Goal: Transaction & Acquisition: Purchase product/service

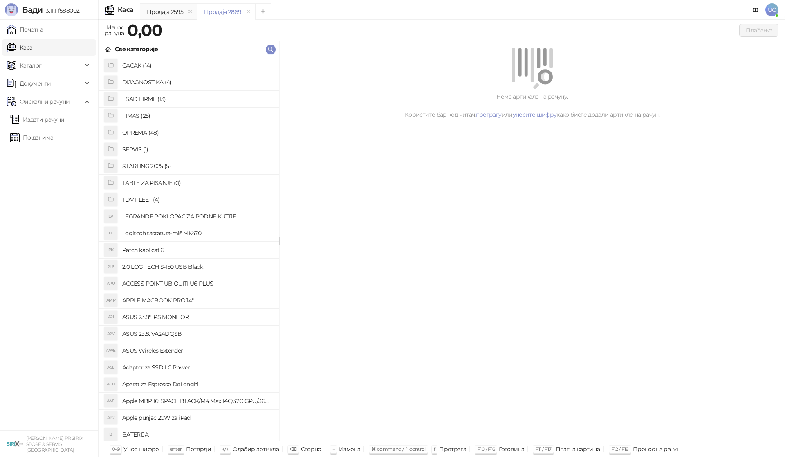
click at [161, 130] on h4 "OPREMA (48)" at bounding box center [197, 132] width 150 height 13
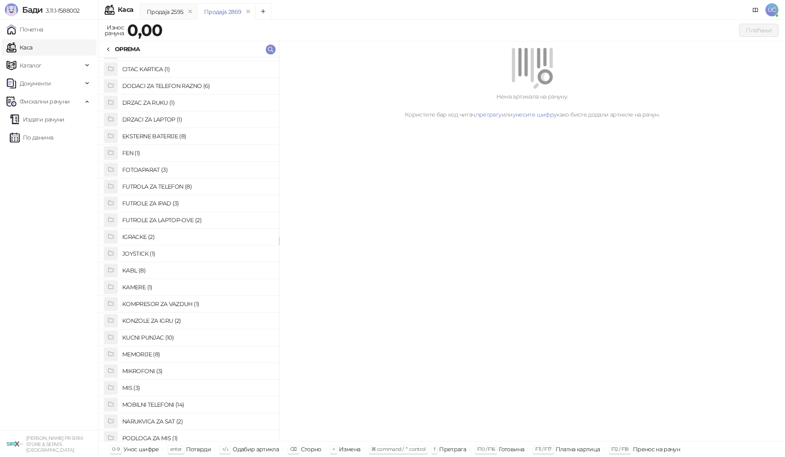
scroll to position [123, 0]
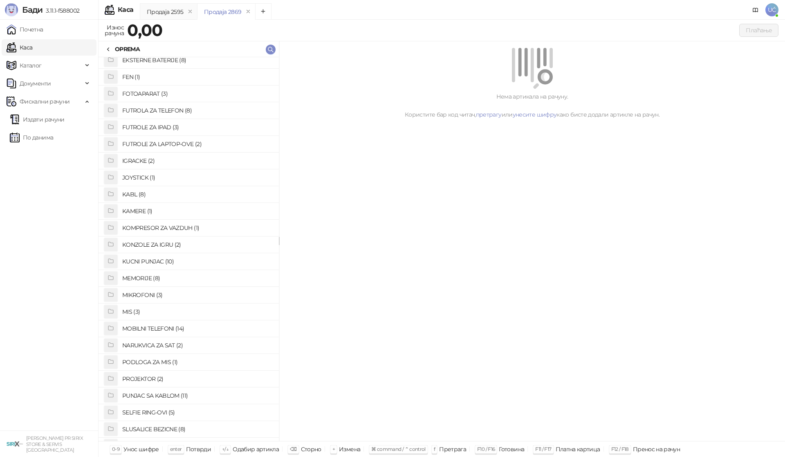
click at [162, 258] on h4 "KUCNI PUNJAC (10)" at bounding box center [197, 261] width 150 height 13
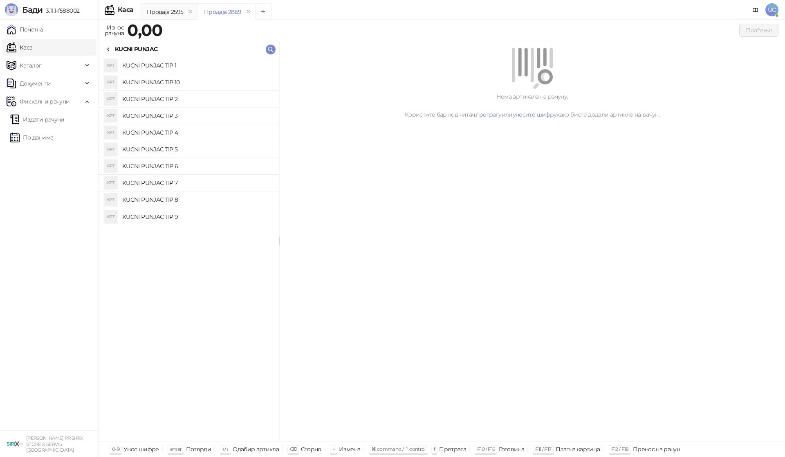
click at [183, 147] on h4 "KUCNI PUNJAC TIP 5" at bounding box center [197, 149] width 150 height 13
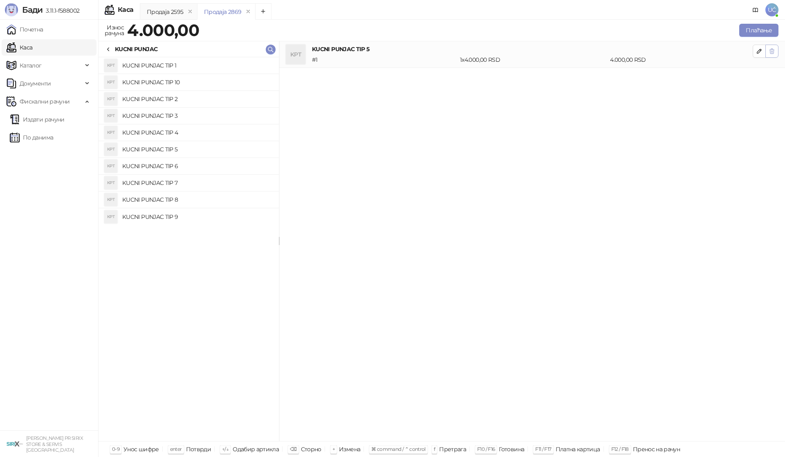
click at [770, 49] on icon "button" at bounding box center [771, 51] width 7 height 7
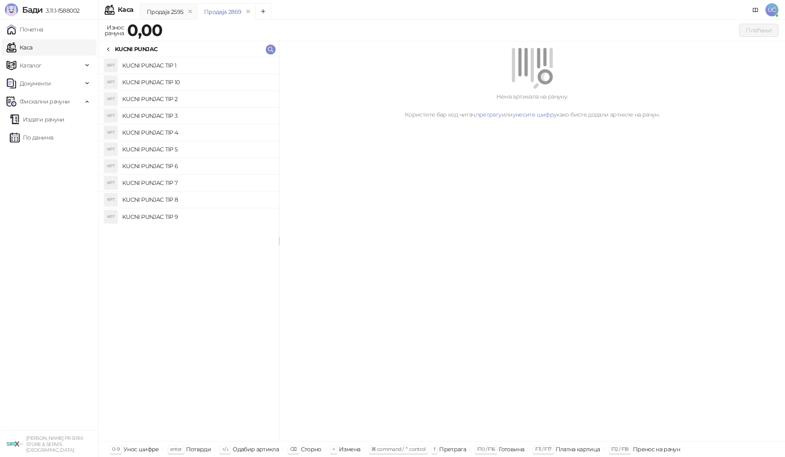
click at [155, 167] on h4 "KUCNI PUNJAC TIP 6" at bounding box center [197, 165] width 150 height 13
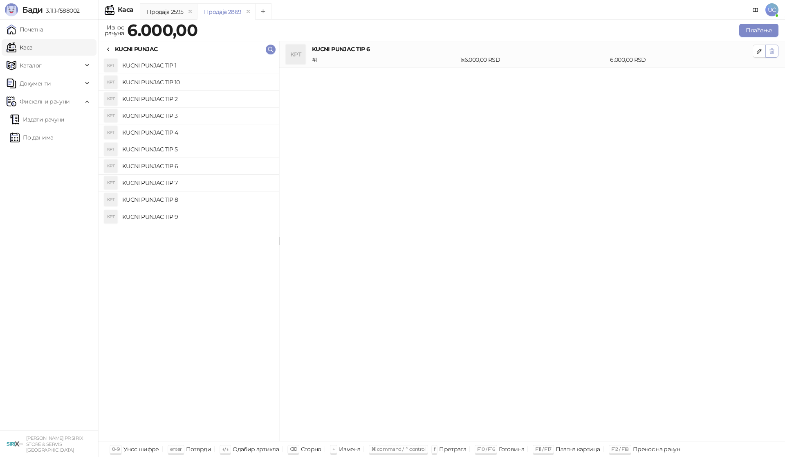
click at [770, 51] on icon "button" at bounding box center [771, 51] width 7 height 7
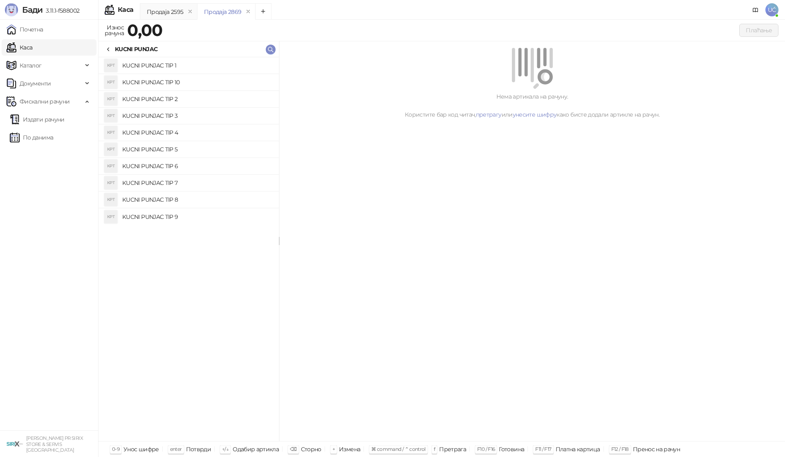
click at [186, 195] on h4 "KUCNI PUNJAC TIP 8" at bounding box center [197, 199] width 150 height 13
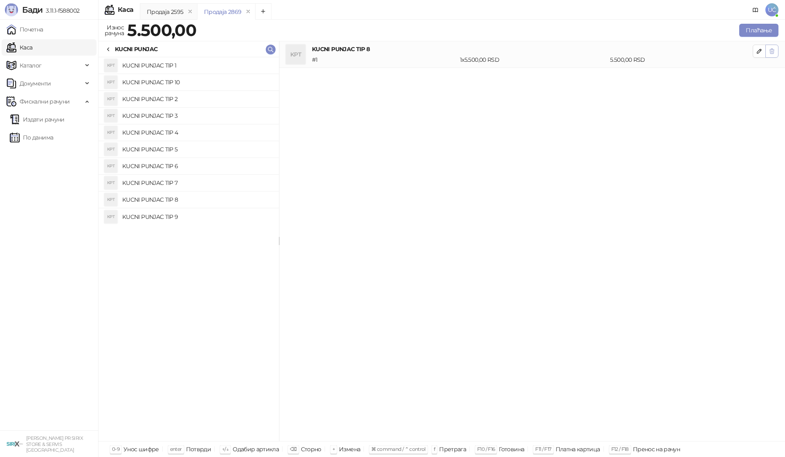
click at [772, 49] on icon "button" at bounding box center [772, 51] width 4 height 5
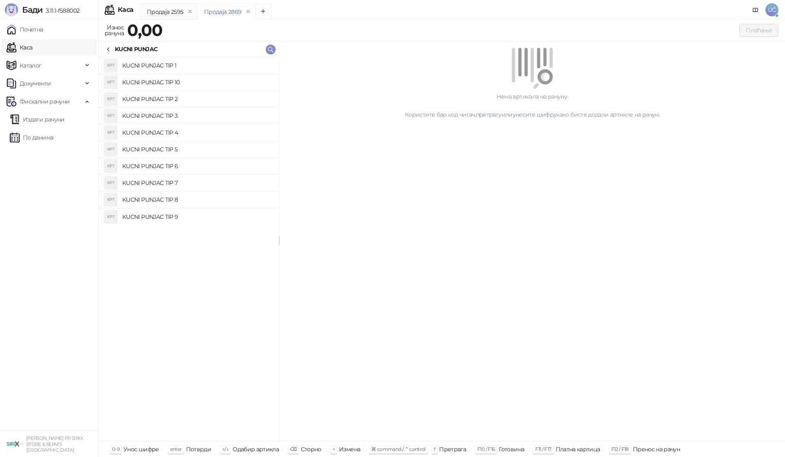
click at [181, 213] on h4 "KUCNI PUNJAC TIP 9" at bounding box center [197, 216] width 150 height 13
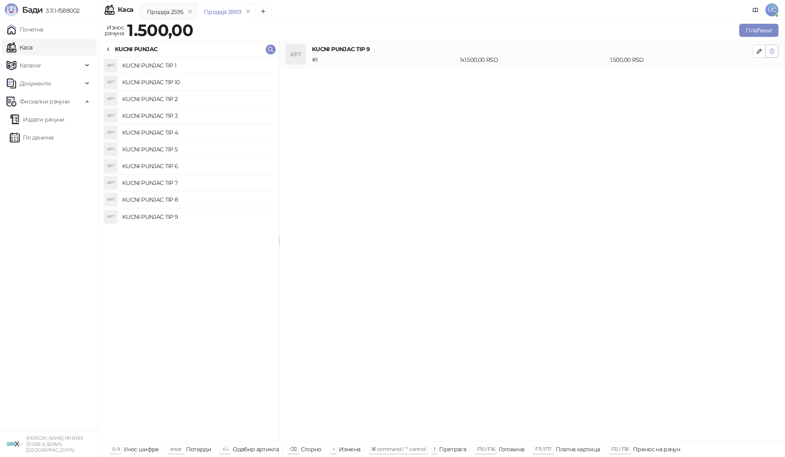
click at [771, 49] on icon "button" at bounding box center [772, 51] width 4 height 5
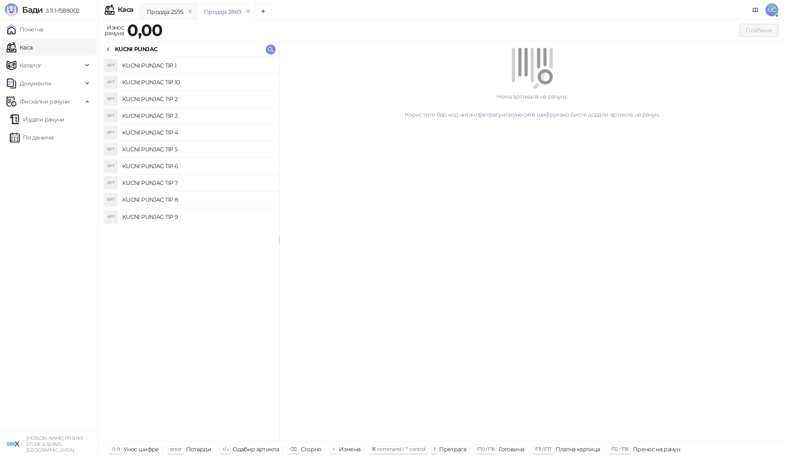
click at [204, 81] on h4 "KUCNI PUNJAC TIP 10" at bounding box center [197, 82] width 150 height 13
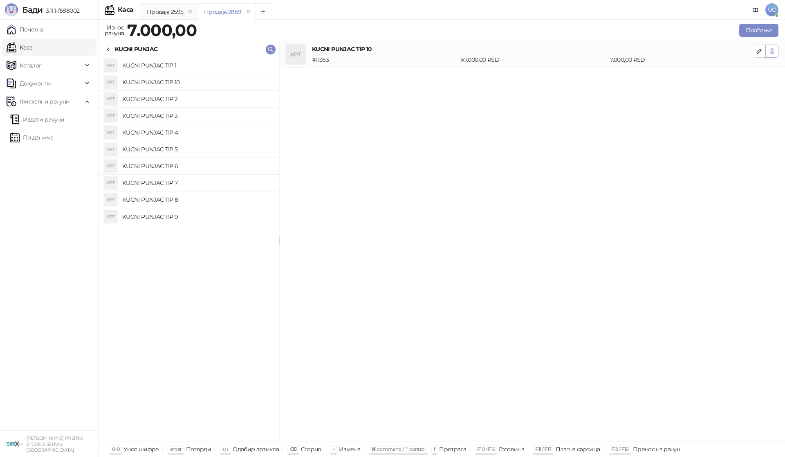
click at [771, 54] on icon "button" at bounding box center [771, 51] width 7 height 7
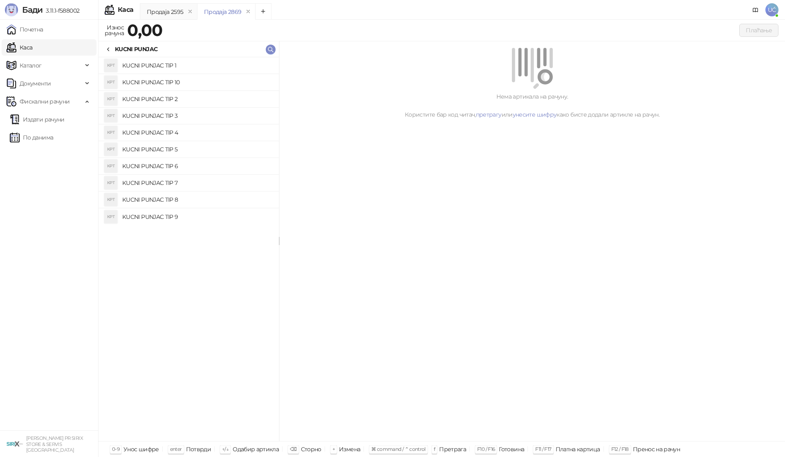
click at [188, 67] on h4 "KUCNI PUNJAC TIP 1" at bounding box center [197, 65] width 150 height 13
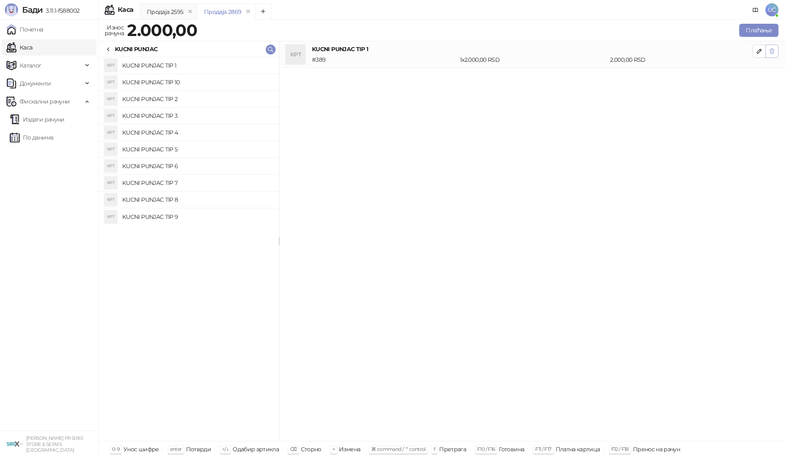
click at [768, 54] on button "button" at bounding box center [771, 51] width 13 height 13
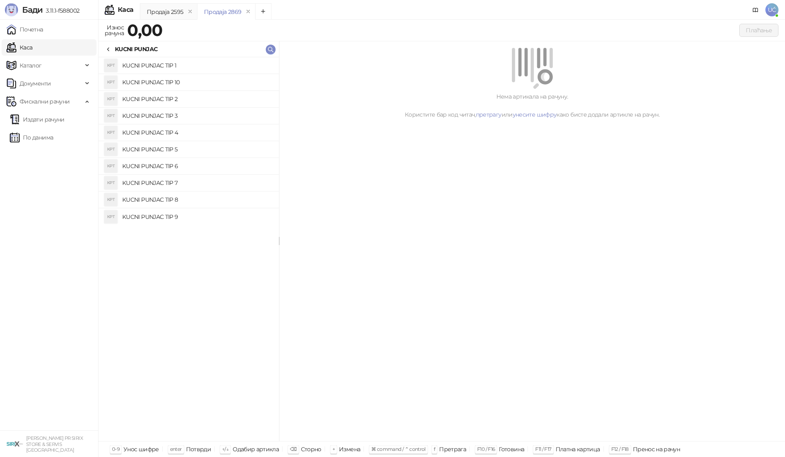
click at [177, 96] on h4 "KUCNI PUNJAC TIP 2" at bounding box center [197, 98] width 150 height 13
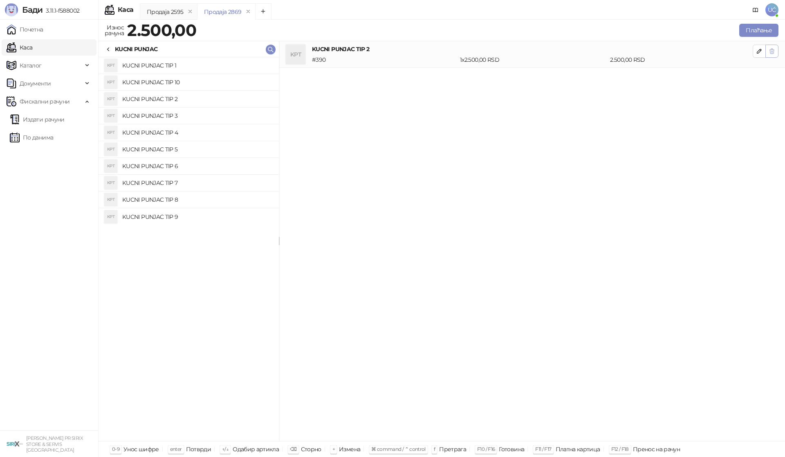
drag, startPoint x: 770, startPoint y: 54, endPoint x: 766, endPoint y: 56, distance: 4.8
click at [766, 56] on button "button" at bounding box center [771, 51] width 13 height 13
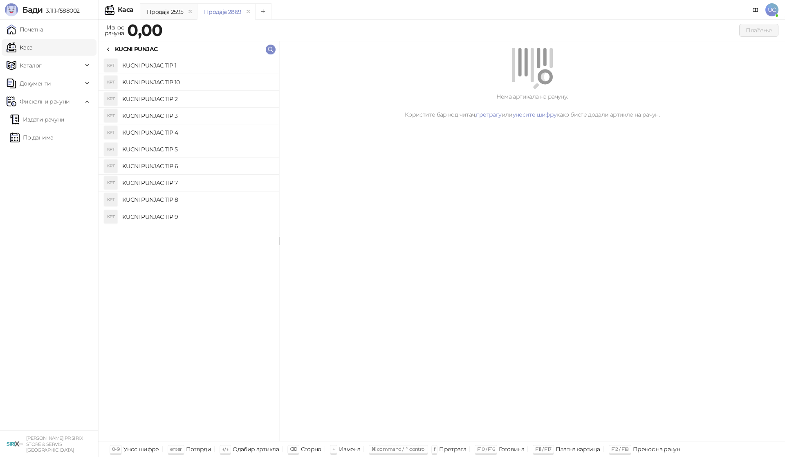
click at [212, 118] on h4 "KUCNI PUNJAC TIP 3" at bounding box center [197, 115] width 150 height 13
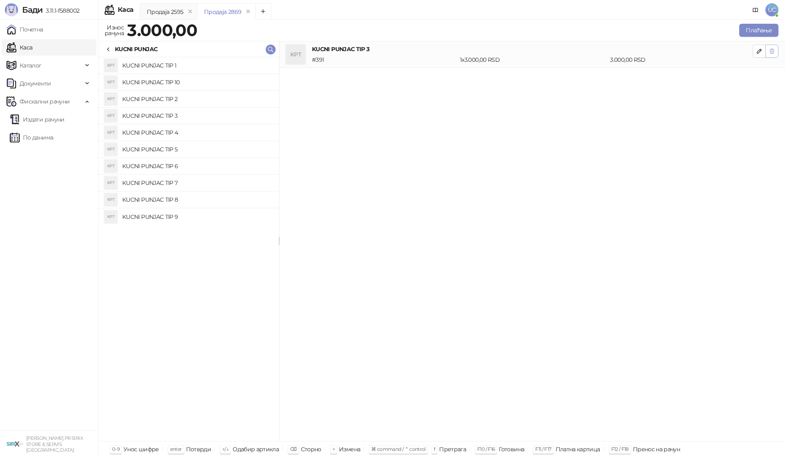
click at [769, 52] on icon "button" at bounding box center [771, 51] width 7 height 7
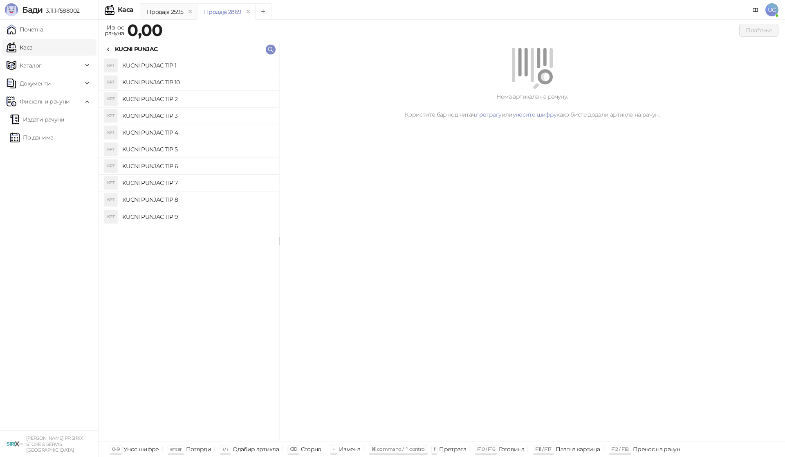
drag, startPoint x: 215, startPoint y: 132, endPoint x: 226, endPoint y: 129, distance: 11.5
click at [215, 132] on h4 "KUCNI PUNJAC TIP 4" at bounding box center [197, 132] width 150 height 13
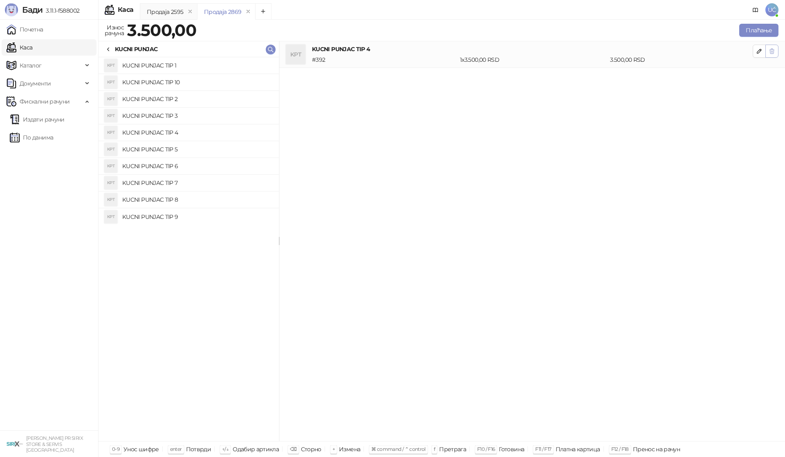
click at [769, 52] on icon "button" at bounding box center [771, 51] width 7 height 7
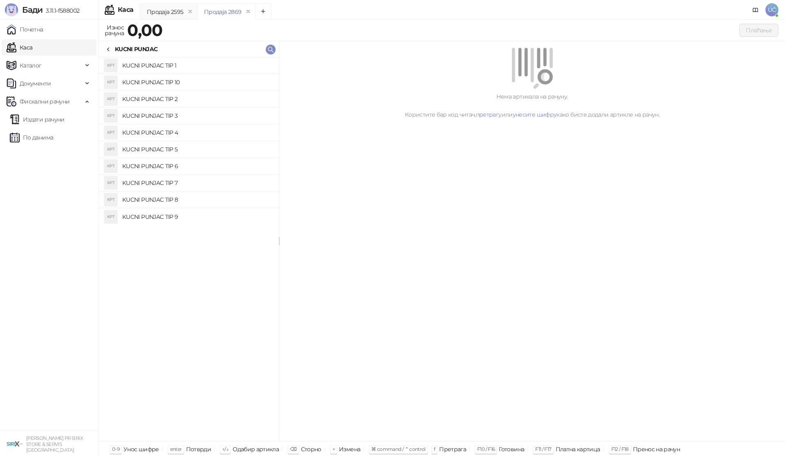
click at [201, 151] on h4 "KUCNI PUNJAC TIP 5" at bounding box center [197, 149] width 150 height 13
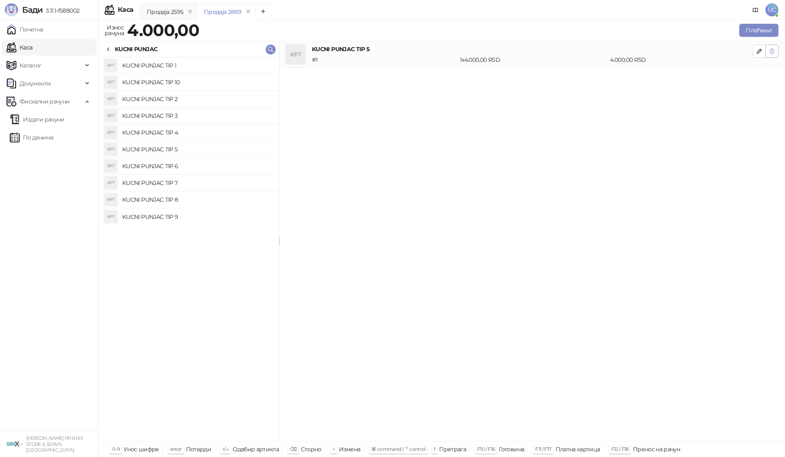
click at [773, 51] on button "button" at bounding box center [771, 51] width 13 height 13
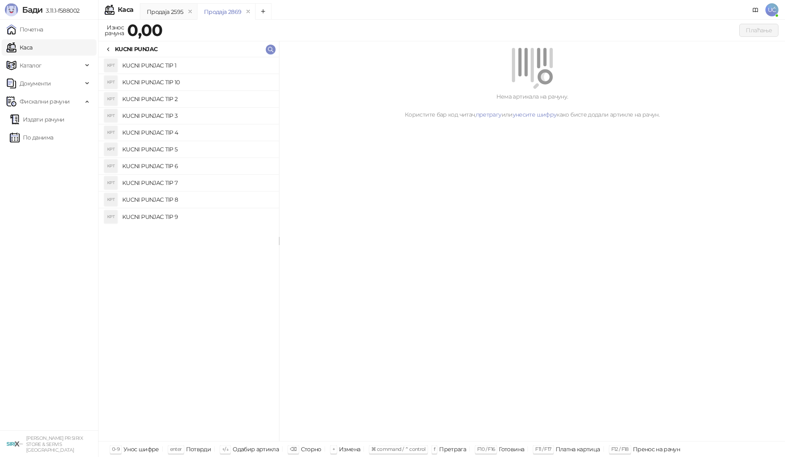
click at [203, 165] on h4 "KUCNI PUNJAC TIP 6" at bounding box center [197, 165] width 150 height 13
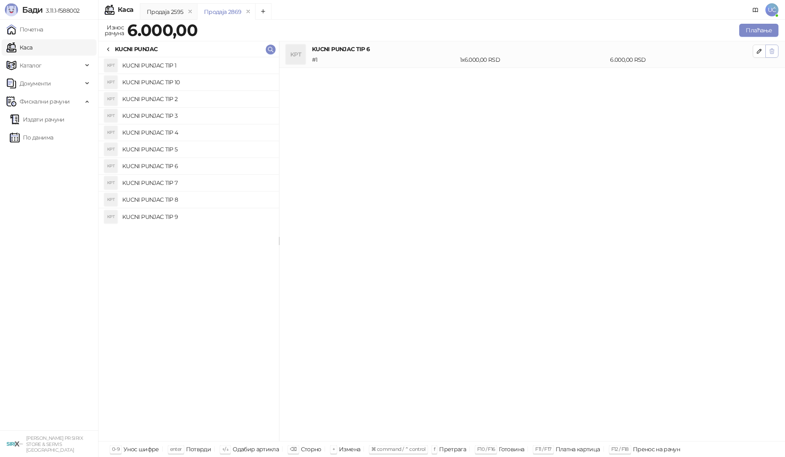
click at [774, 51] on icon "button" at bounding box center [771, 51] width 7 height 7
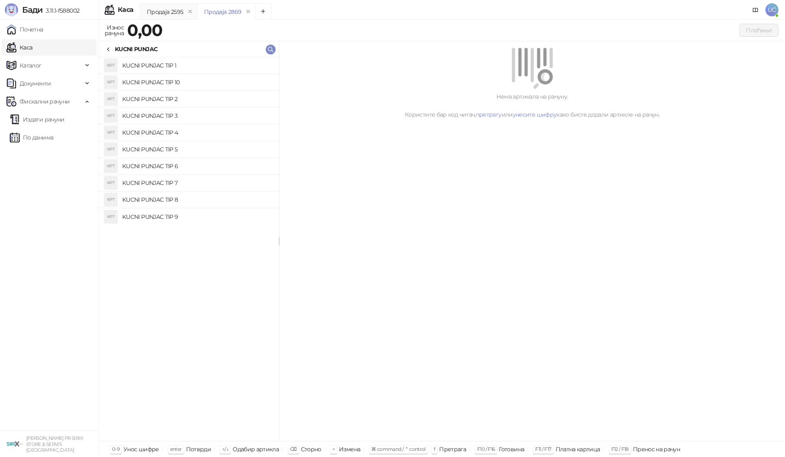
click at [200, 179] on h4 "KUCNI PUNJAC TIP 7" at bounding box center [197, 182] width 150 height 13
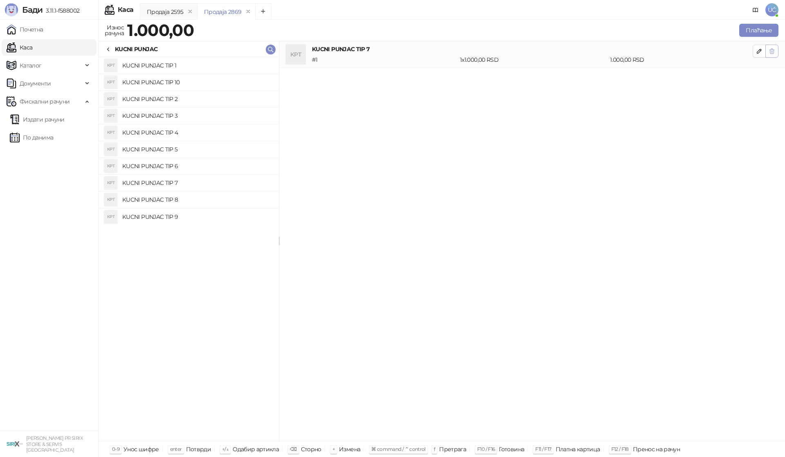
click at [771, 52] on icon "button" at bounding box center [772, 51] width 4 height 5
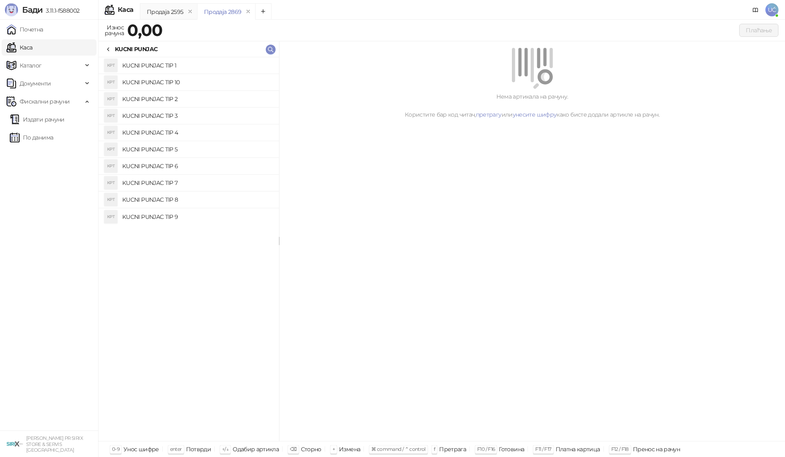
drag, startPoint x: 202, startPoint y: 201, endPoint x: 240, endPoint y: 195, distance: 38.9
click at [203, 201] on h4 "KUCNI PUNJAC TIP 8" at bounding box center [197, 199] width 150 height 13
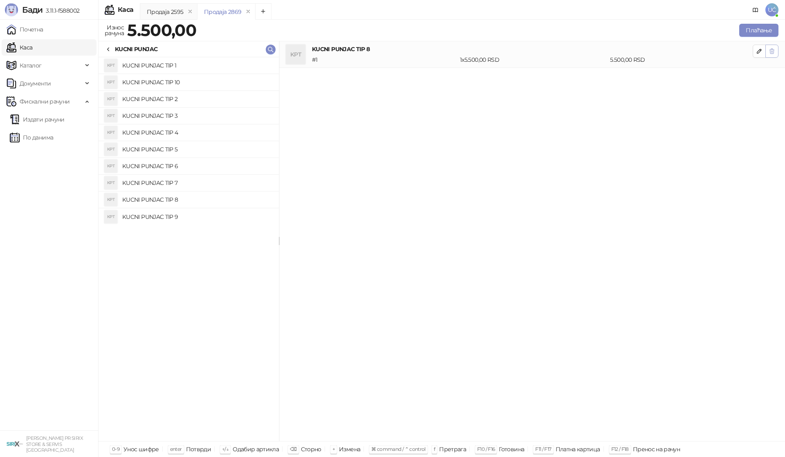
drag, startPoint x: 772, startPoint y: 50, endPoint x: 606, endPoint y: 129, distance: 183.7
click at [771, 51] on icon "button" at bounding box center [771, 51] width 7 height 7
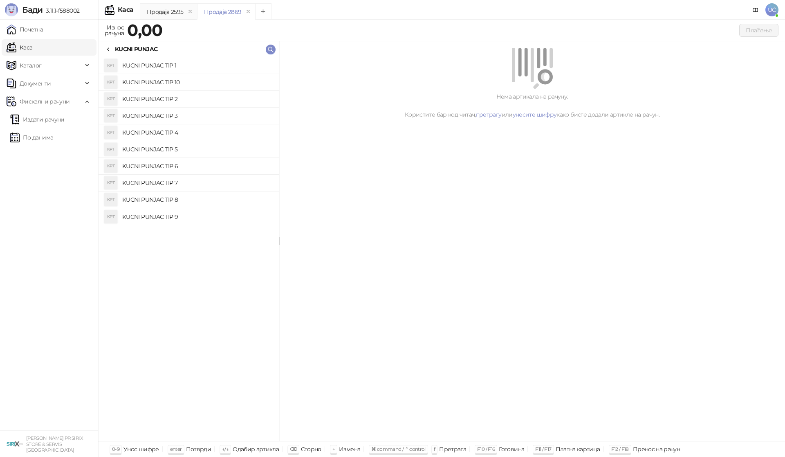
drag, startPoint x: 219, startPoint y: 218, endPoint x: 241, endPoint y: 213, distance: 22.6
click at [219, 218] on h4 "KUCNI PUNJAC TIP 9" at bounding box center [197, 216] width 150 height 13
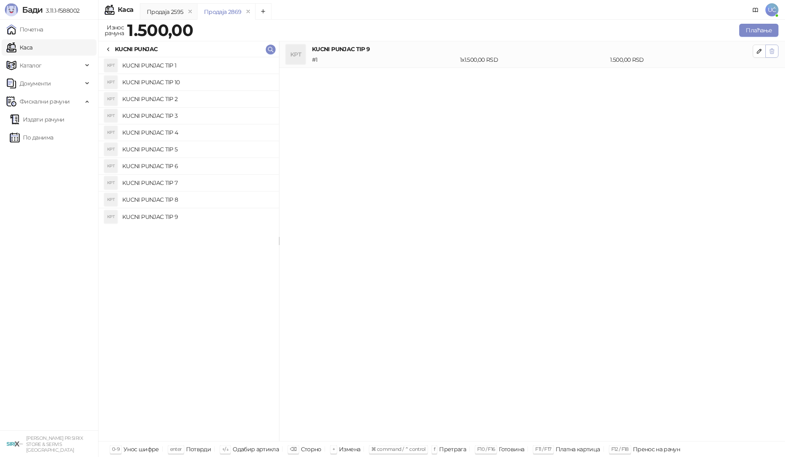
drag, startPoint x: 776, startPoint y: 50, endPoint x: 509, endPoint y: 151, distance: 285.0
click at [774, 51] on button "button" at bounding box center [771, 51] width 13 height 13
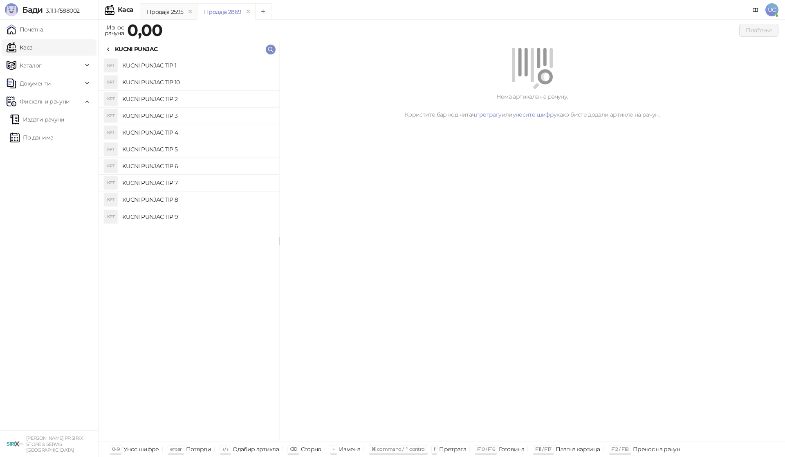
click at [184, 168] on h4 "KUCNI PUNJAC TIP 6" at bounding box center [197, 165] width 150 height 13
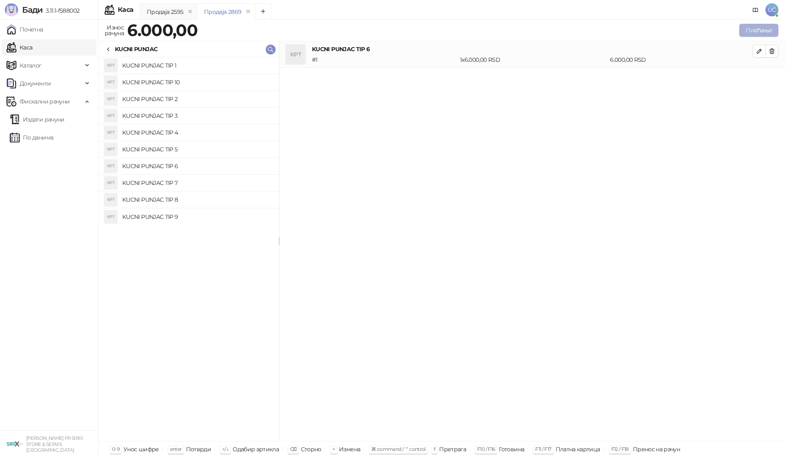
click at [753, 30] on button "Плаћање" at bounding box center [758, 30] width 39 height 13
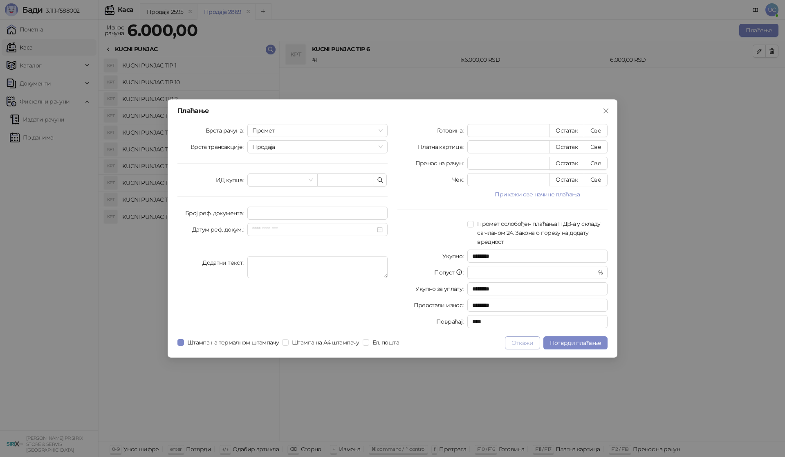
click at [522, 343] on button "Откажи" at bounding box center [522, 342] width 35 height 13
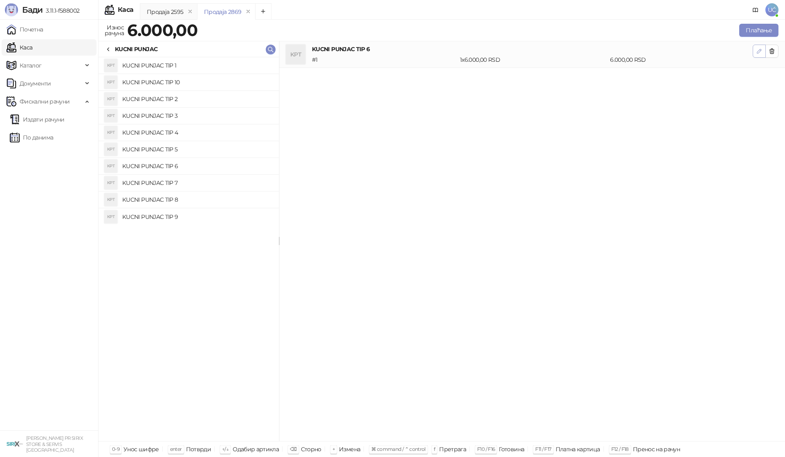
click at [756, 51] on icon "button" at bounding box center [759, 51] width 7 height 7
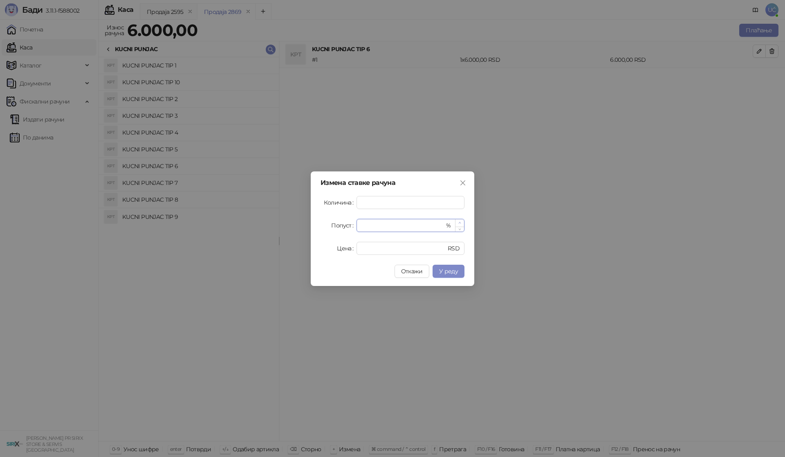
click at [459, 221] on icon "up" at bounding box center [459, 222] width 3 height 3
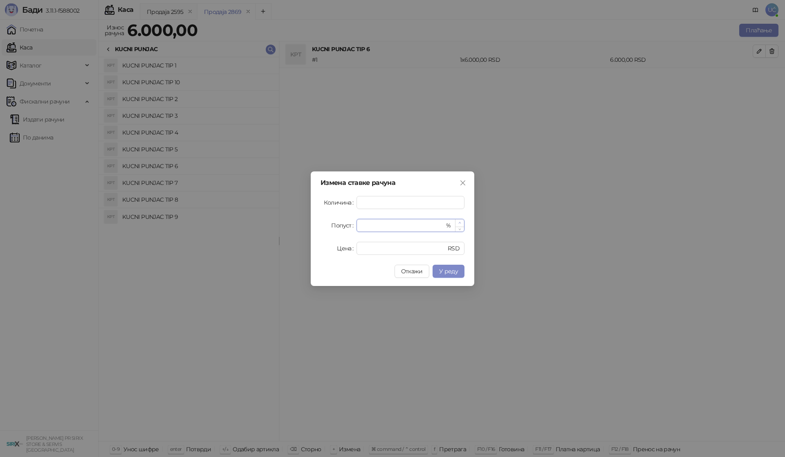
click at [459, 221] on icon "up" at bounding box center [459, 222] width 3 height 3
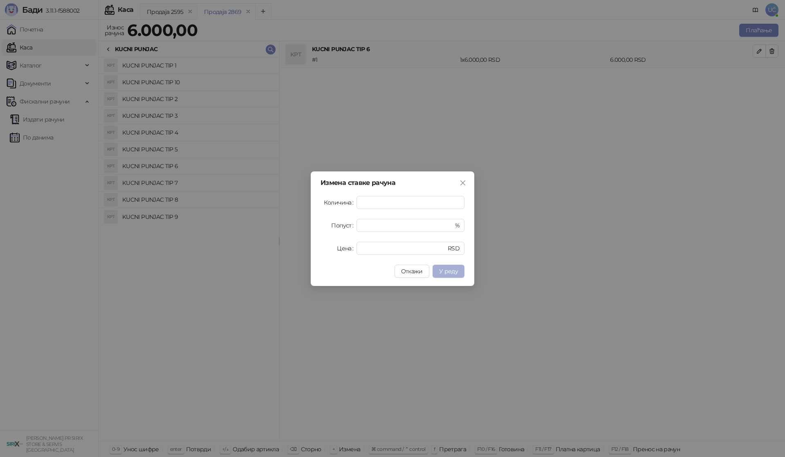
click at [444, 270] on span "У реду" at bounding box center [448, 270] width 19 height 7
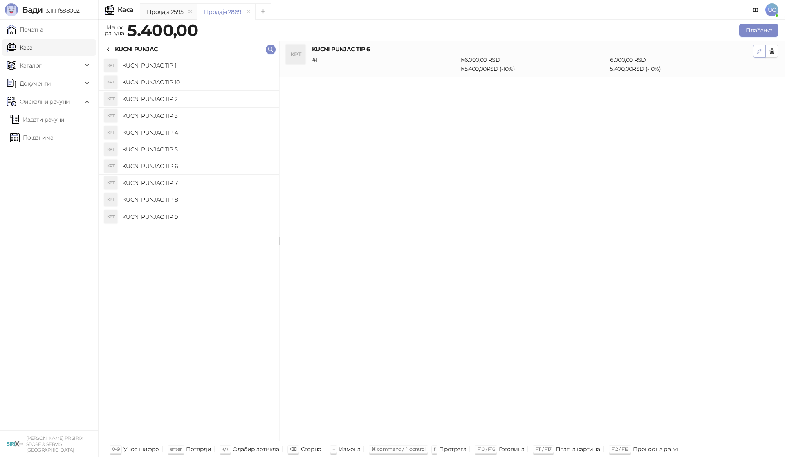
drag, startPoint x: 759, startPoint y: 53, endPoint x: 740, endPoint y: 67, distance: 23.4
click at [759, 53] on icon "button" at bounding box center [759, 51] width 7 height 7
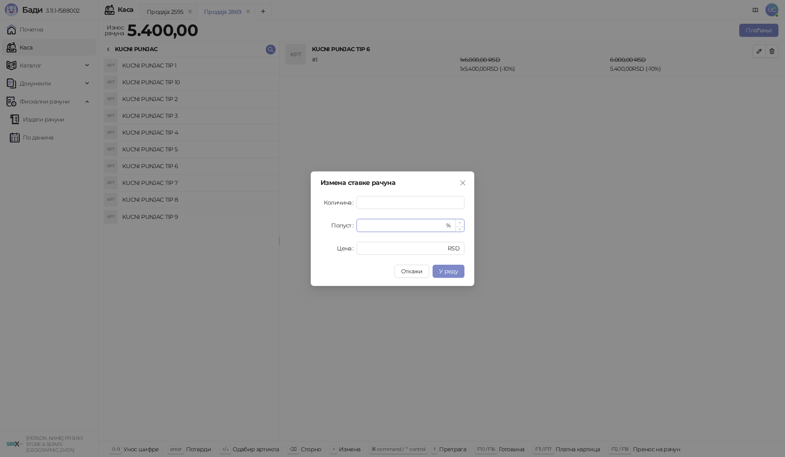
click at [459, 222] on icon "up" at bounding box center [459, 222] width 3 height 3
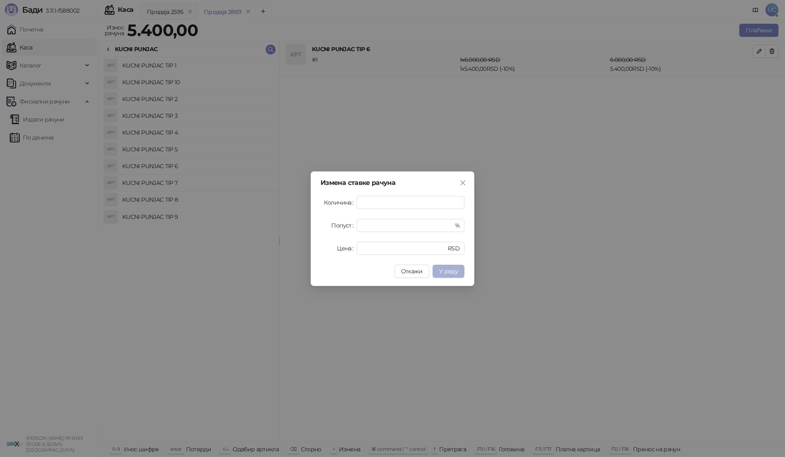
click at [446, 271] on span "У реду" at bounding box center [448, 270] width 19 height 7
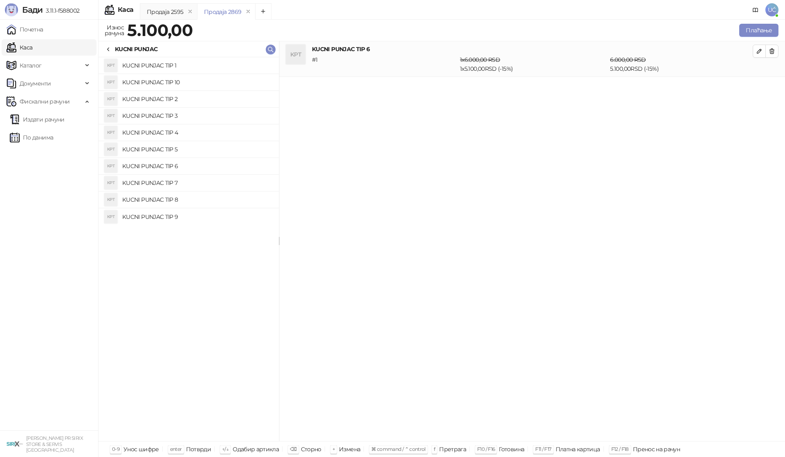
click at [759, 53] on icon "button" at bounding box center [759, 51] width 7 height 7
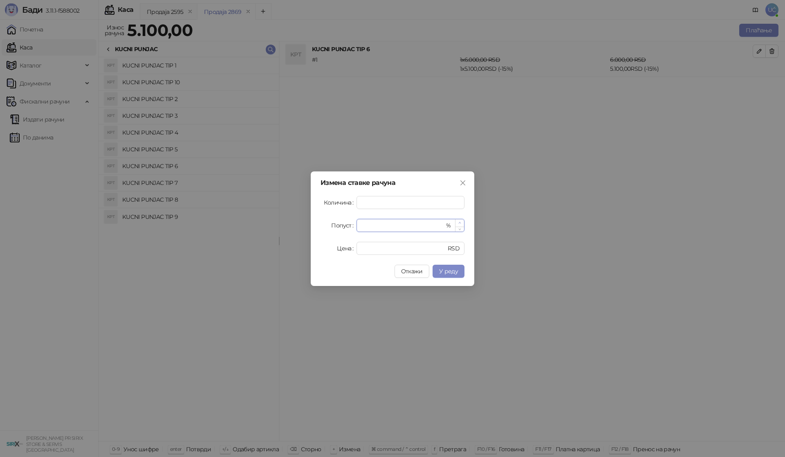
click at [459, 221] on icon "up" at bounding box center [459, 222] width 3 height 3
click at [448, 267] on span "У реду" at bounding box center [448, 270] width 19 height 7
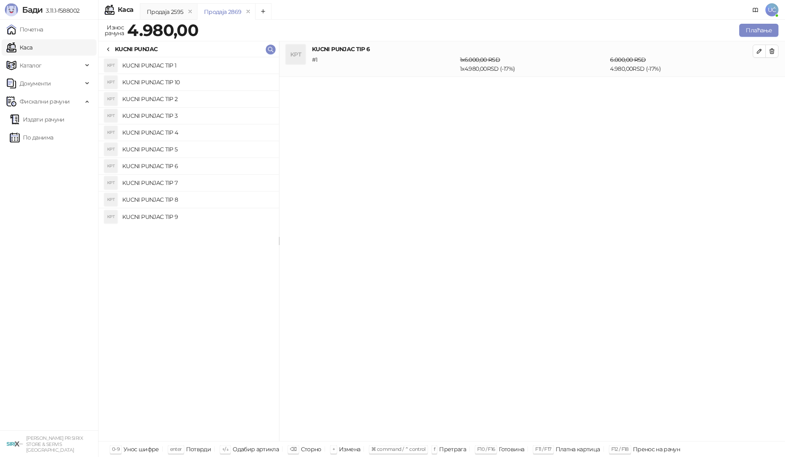
drag, startPoint x: 758, startPoint y: 51, endPoint x: 728, endPoint y: 69, distance: 34.6
click at [758, 52] on icon "button" at bounding box center [759, 51] width 7 height 7
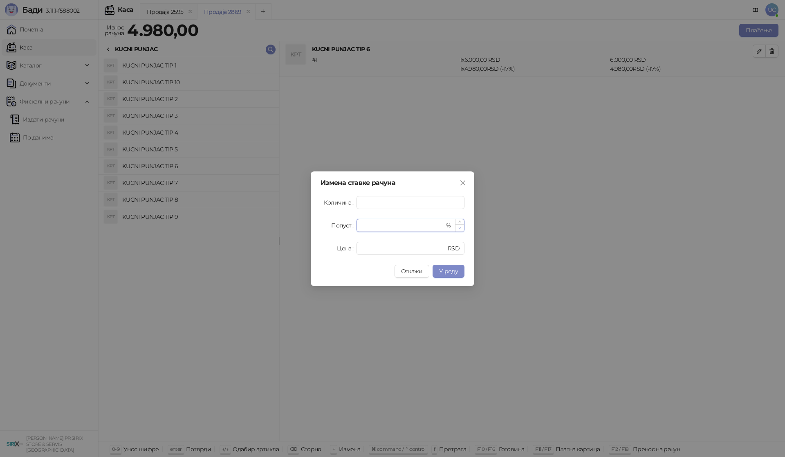
click at [459, 228] on icon "down" at bounding box center [459, 227] width 3 height 3
click at [449, 267] on span "У реду" at bounding box center [448, 270] width 19 height 7
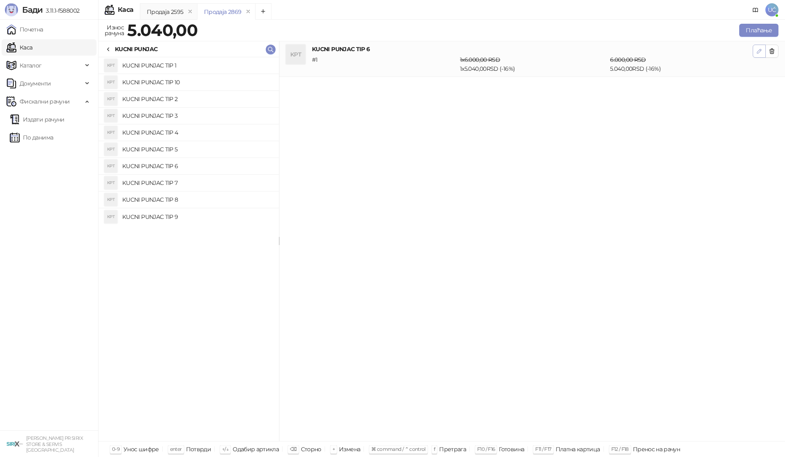
click at [761, 51] on icon "button" at bounding box center [759, 51] width 7 height 7
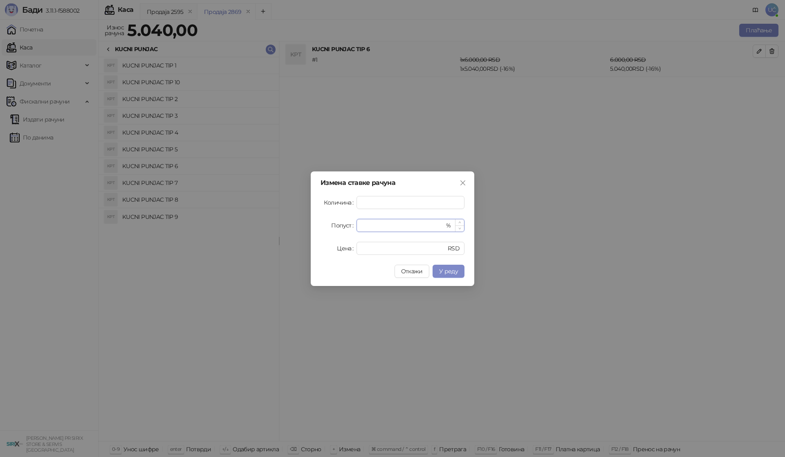
click at [384, 227] on input "**" at bounding box center [402, 225] width 83 height 12
click at [450, 273] on span "У реду" at bounding box center [448, 270] width 19 height 7
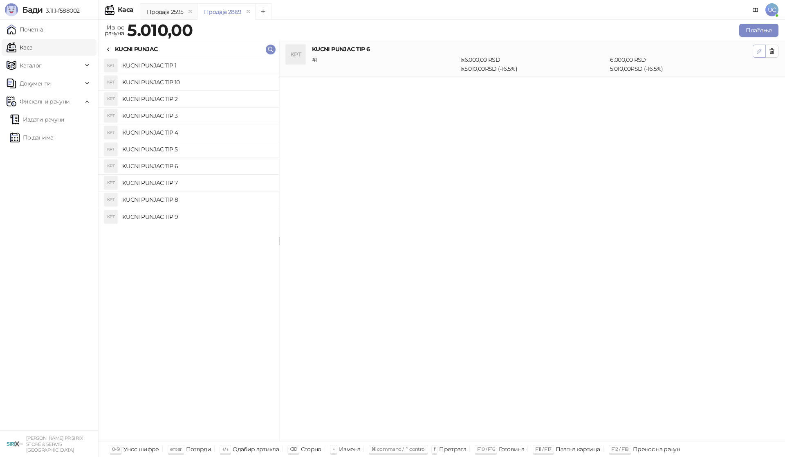
click at [759, 51] on icon "button" at bounding box center [759, 51] width 7 height 7
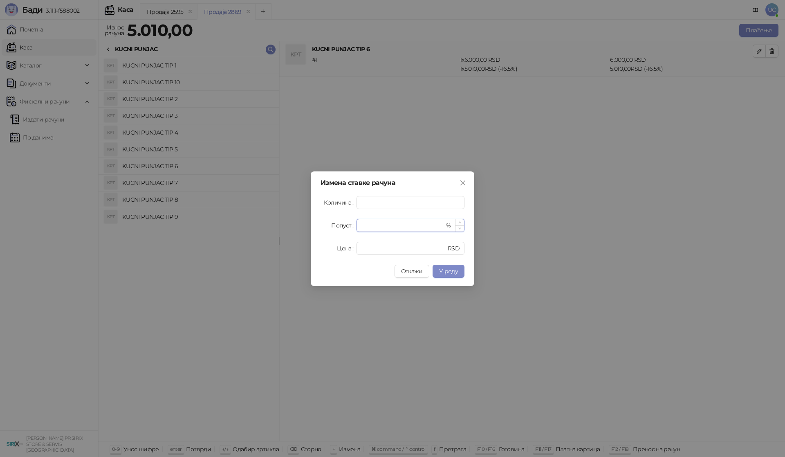
click at [370, 225] on input "****" at bounding box center [402, 225] width 83 height 12
click at [450, 270] on span "У реду" at bounding box center [448, 270] width 19 height 7
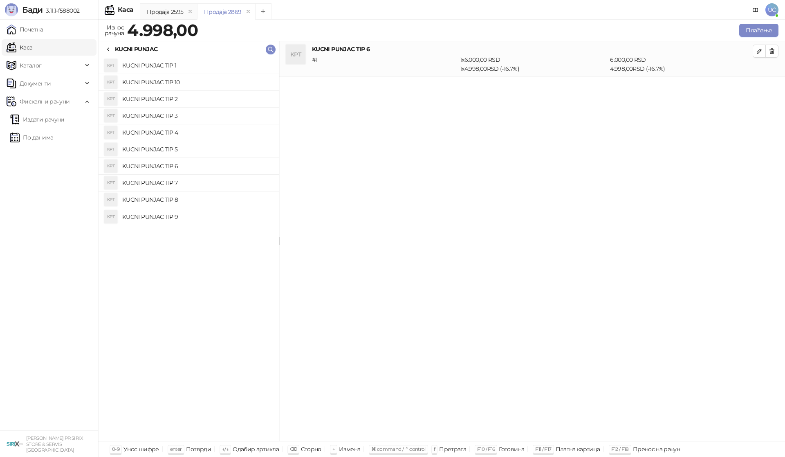
click at [759, 52] on icon "button" at bounding box center [759, 51] width 7 height 7
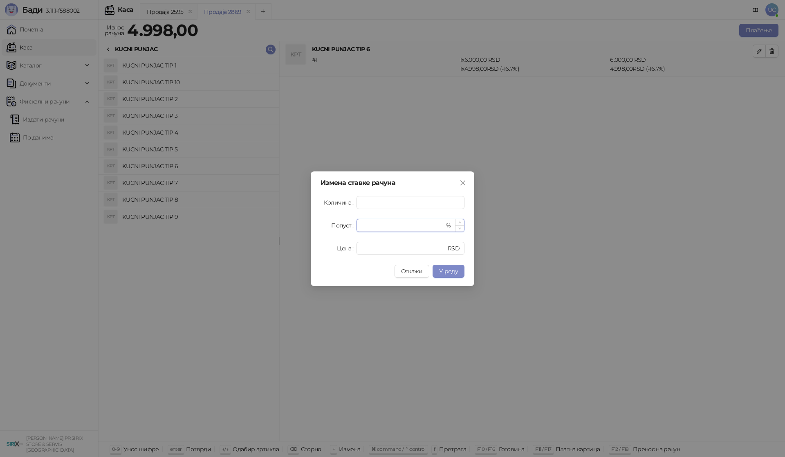
drag, startPoint x: 367, startPoint y: 225, endPoint x: 375, endPoint y: 224, distance: 7.5
click at [375, 224] on input "****" at bounding box center [402, 225] width 83 height 12
click at [448, 268] on span "У реду" at bounding box center [448, 270] width 19 height 7
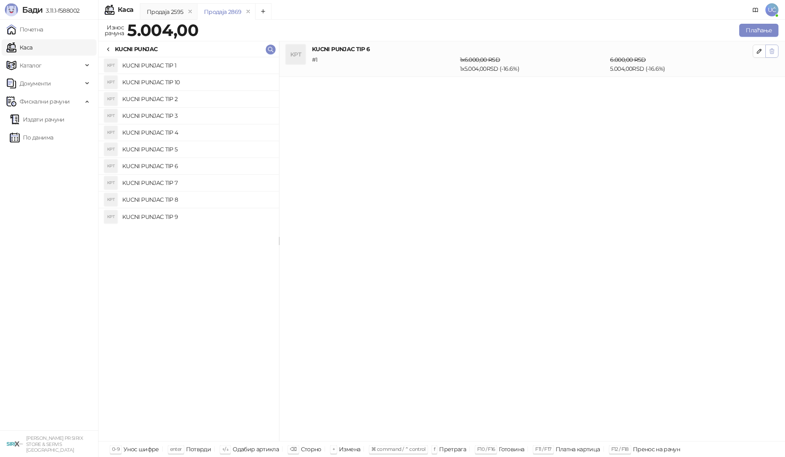
click at [769, 50] on icon "button" at bounding box center [771, 51] width 7 height 7
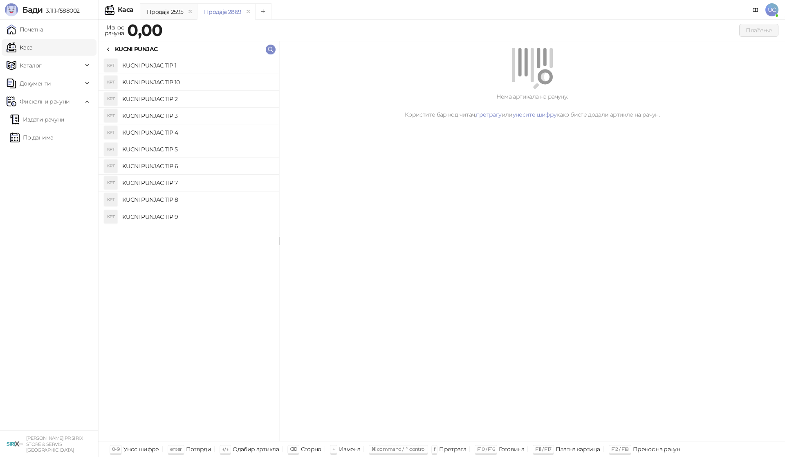
click at [194, 149] on h4 "KUCNI PUNJAC TIP 5" at bounding box center [197, 149] width 150 height 13
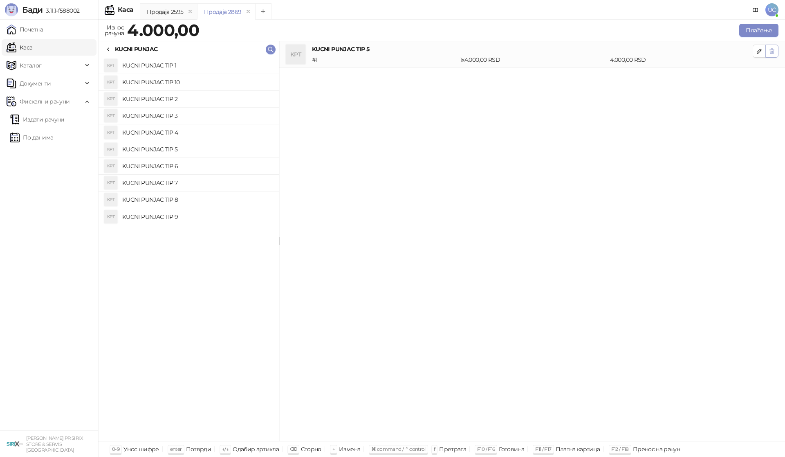
click at [772, 50] on icon "button" at bounding box center [771, 51] width 7 height 7
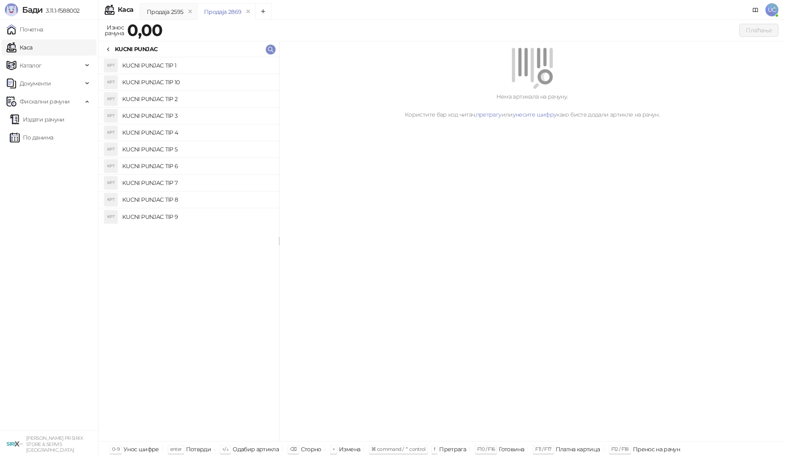
click at [189, 201] on h4 "KUCNI PUNJAC TIP 8" at bounding box center [197, 199] width 150 height 13
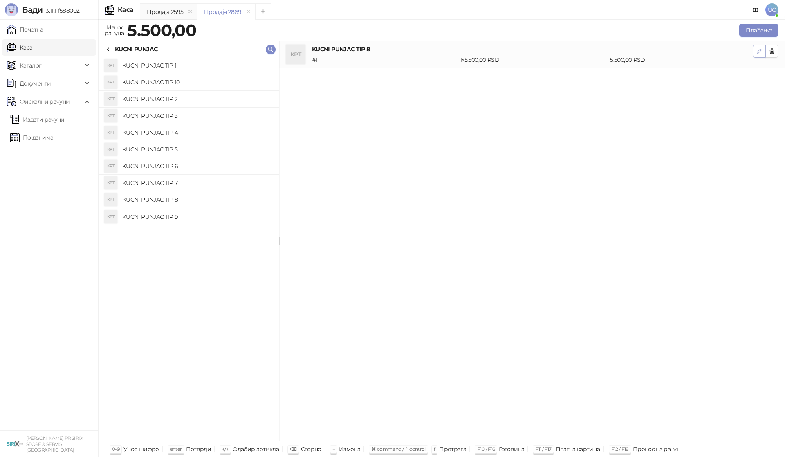
click at [760, 50] on icon "button" at bounding box center [759, 51] width 4 height 4
type input "*"
type input "****"
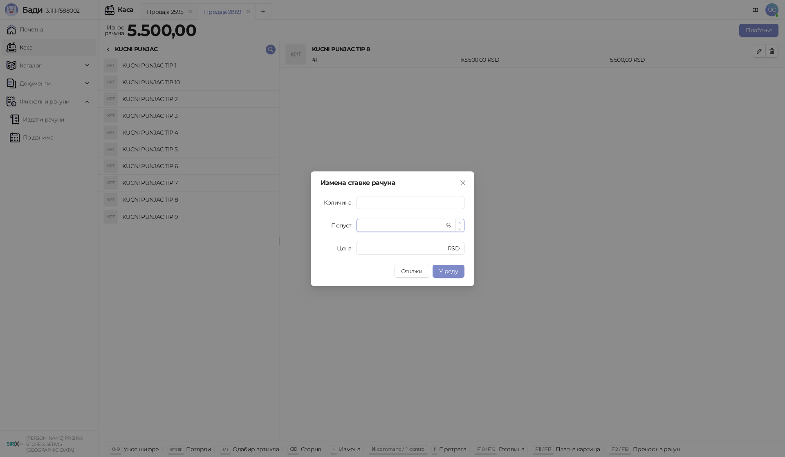
click at [459, 223] on icon "up" at bounding box center [459, 222] width 3 height 3
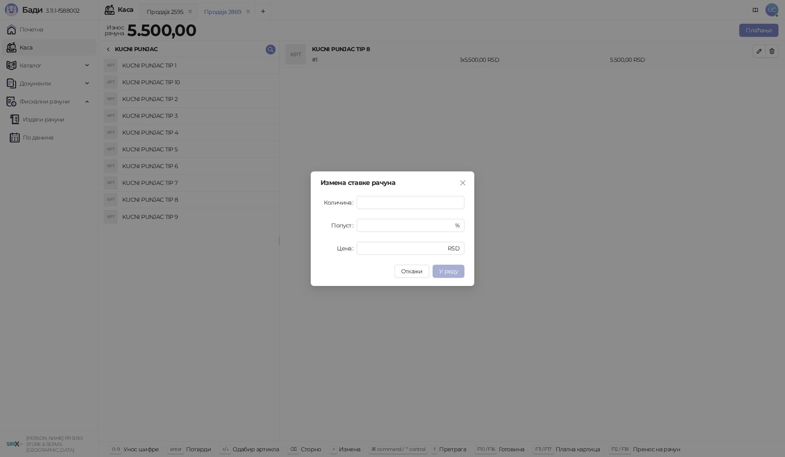
click at [449, 269] on span "У реду" at bounding box center [448, 270] width 19 height 7
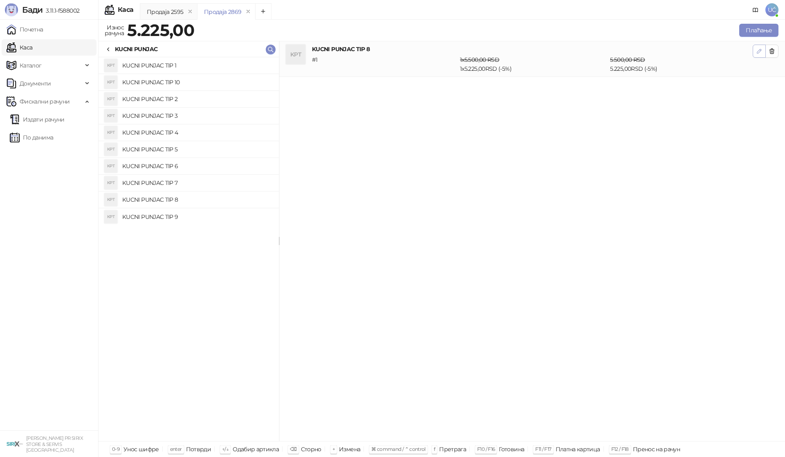
drag, startPoint x: 756, startPoint y: 51, endPoint x: 750, endPoint y: 56, distance: 7.0
click at [756, 52] on icon "button" at bounding box center [759, 51] width 7 height 7
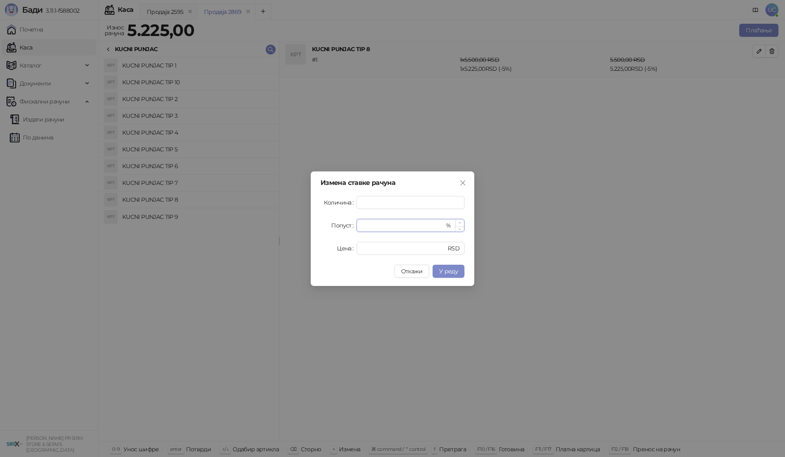
click at [459, 222] on icon "up" at bounding box center [459, 222] width 3 height 3
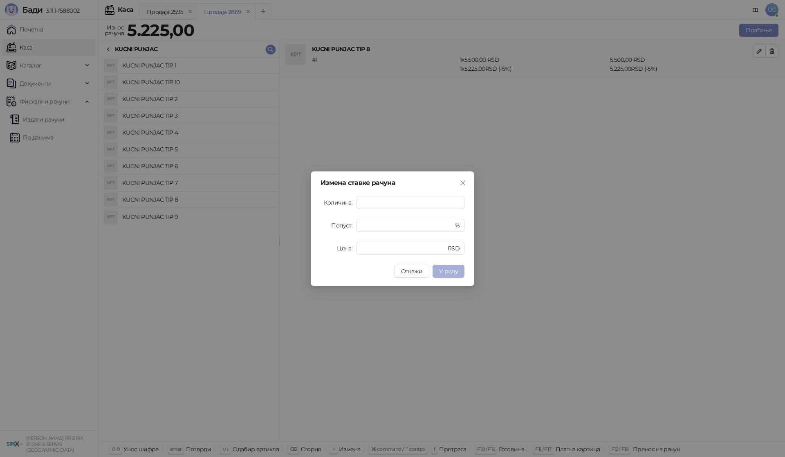
click at [445, 269] on span "У реду" at bounding box center [448, 270] width 19 height 7
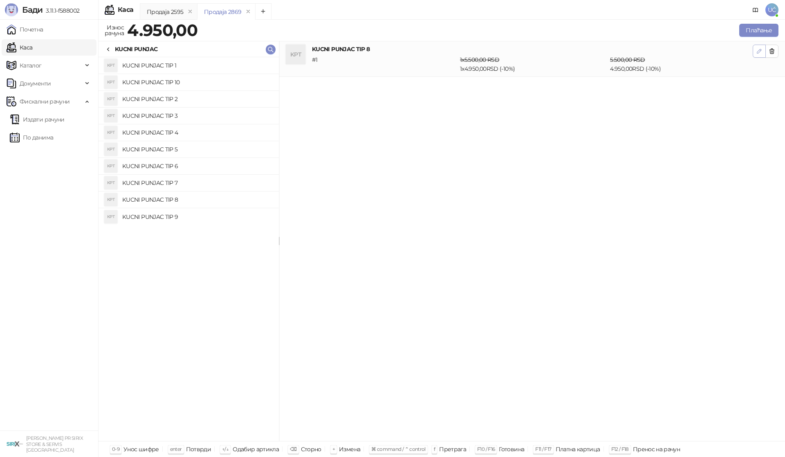
click at [759, 50] on icon "button" at bounding box center [759, 51] width 4 height 4
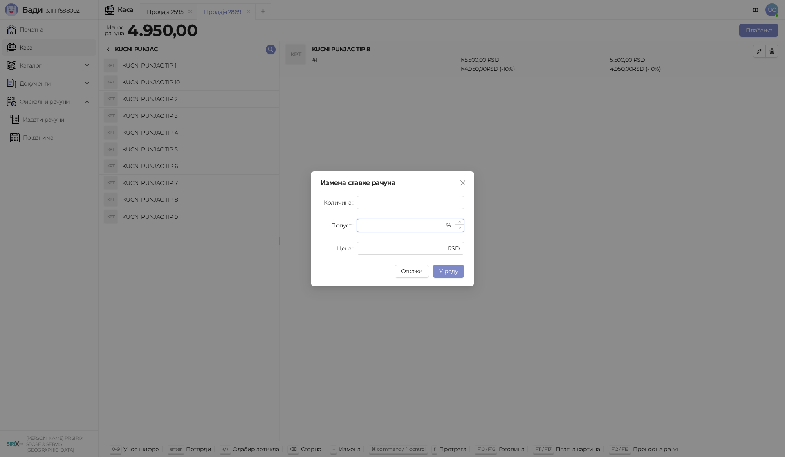
click at [459, 228] on icon "down" at bounding box center [459, 227] width 3 height 3
click at [445, 269] on span "У реду" at bounding box center [448, 270] width 19 height 7
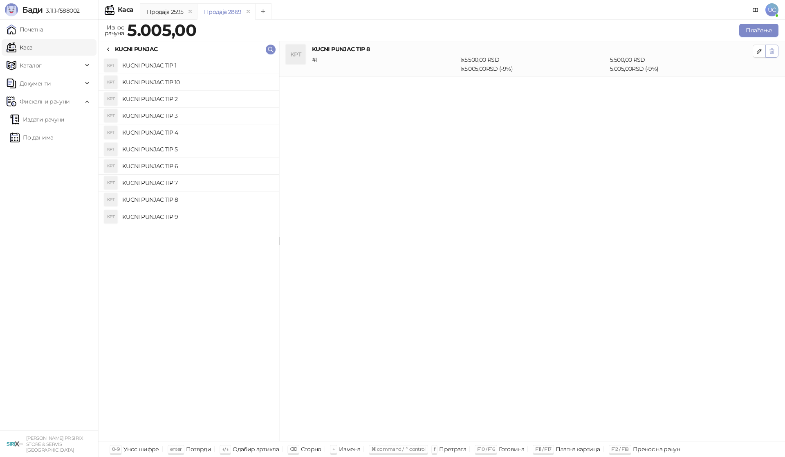
click at [771, 52] on icon "button" at bounding box center [772, 51] width 4 height 5
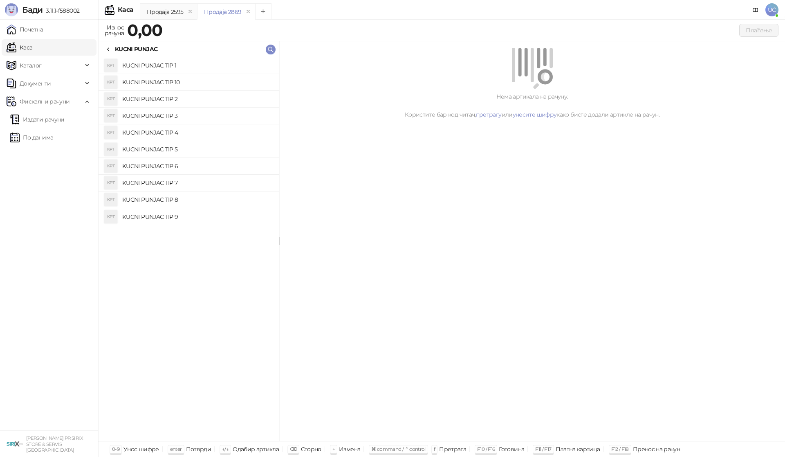
click at [193, 217] on h4 "KUCNI PUNJAC TIP 9" at bounding box center [197, 216] width 150 height 13
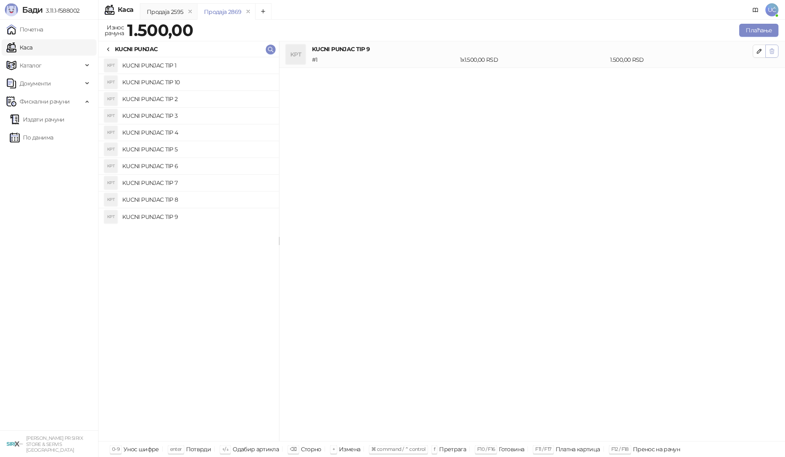
click at [772, 51] on icon "button" at bounding box center [772, 51] width 4 height 5
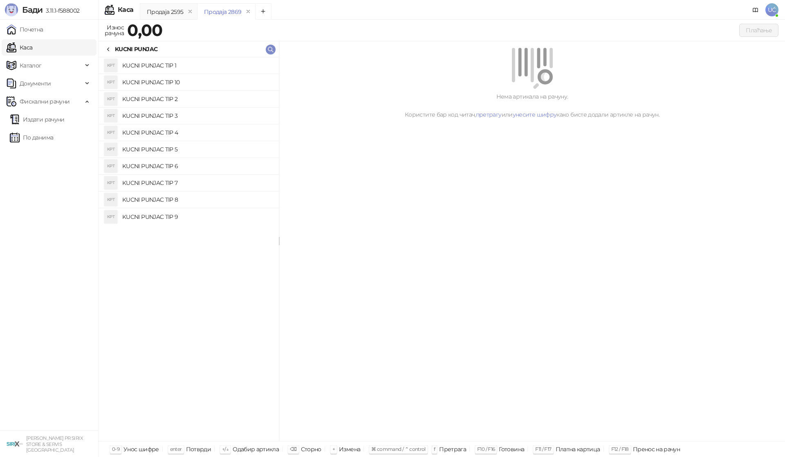
click at [216, 199] on h4 "KUCNI PUNJAC TIP 8" at bounding box center [197, 199] width 150 height 13
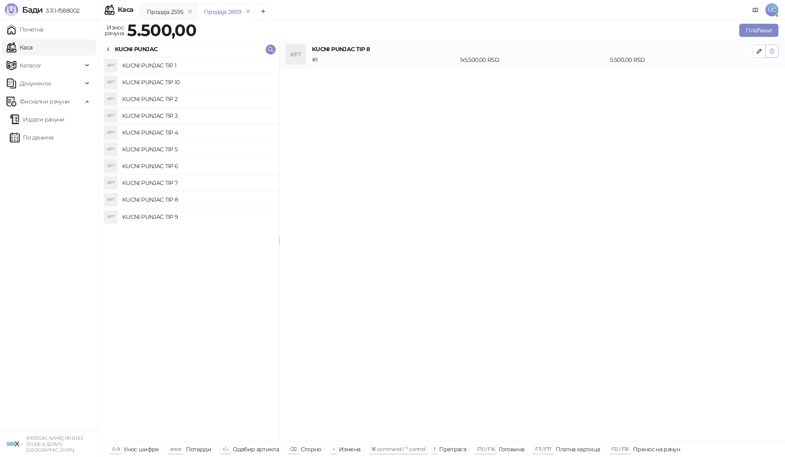
click at [770, 51] on icon "button" at bounding box center [772, 51] width 4 height 5
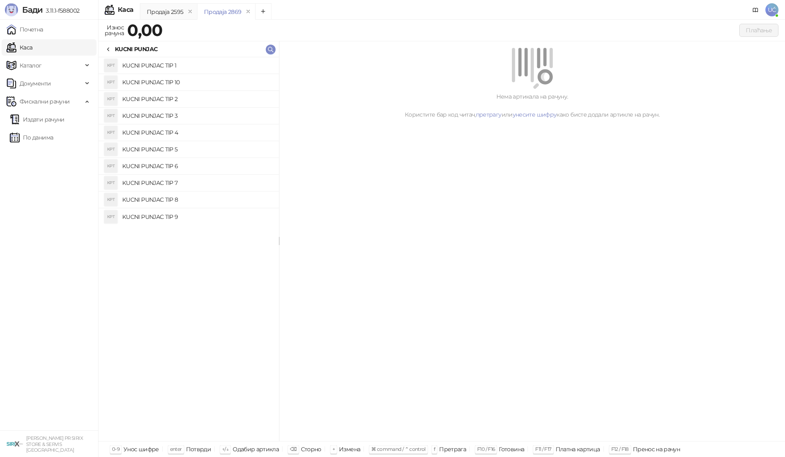
click at [210, 184] on h4 "KUCNI PUNJAC TIP 7" at bounding box center [197, 182] width 150 height 13
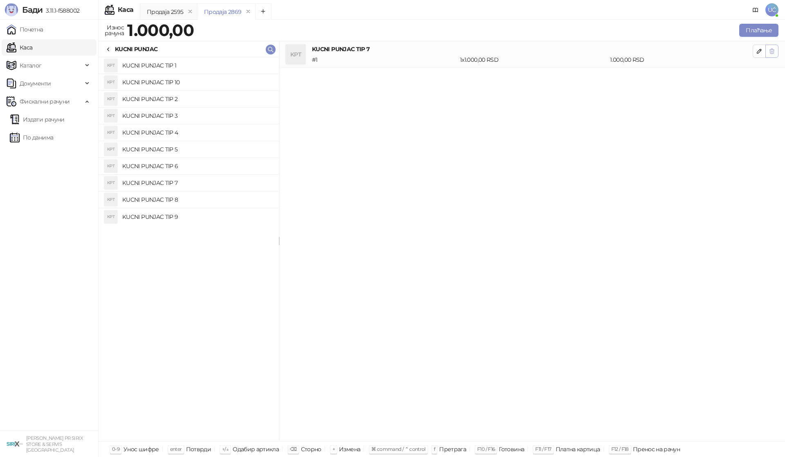
click at [773, 52] on icon "button" at bounding box center [771, 51] width 7 height 7
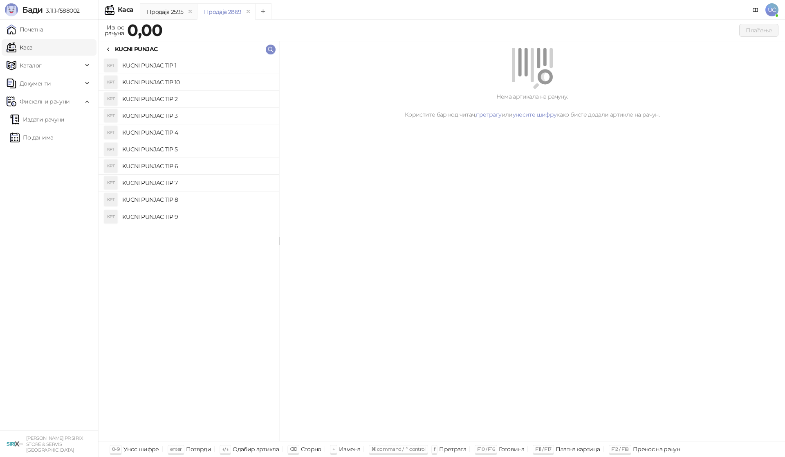
click at [225, 149] on h4 "KUCNI PUNJAC TIP 5" at bounding box center [197, 149] width 150 height 13
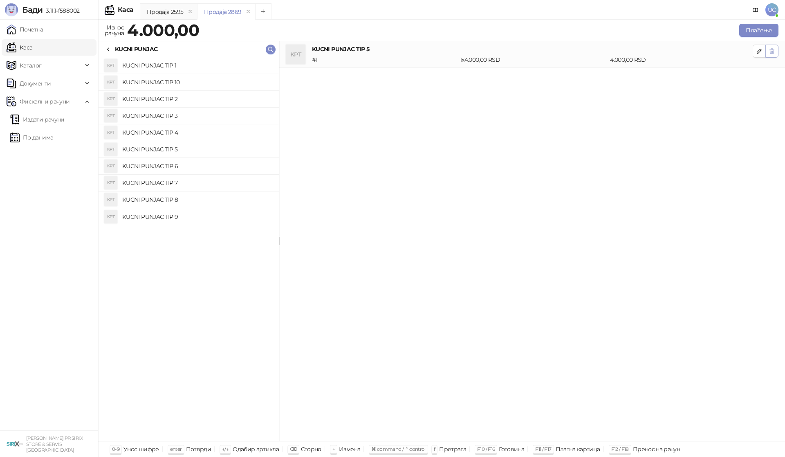
click at [771, 51] on icon "button" at bounding box center [772, 51] width 4 height 5
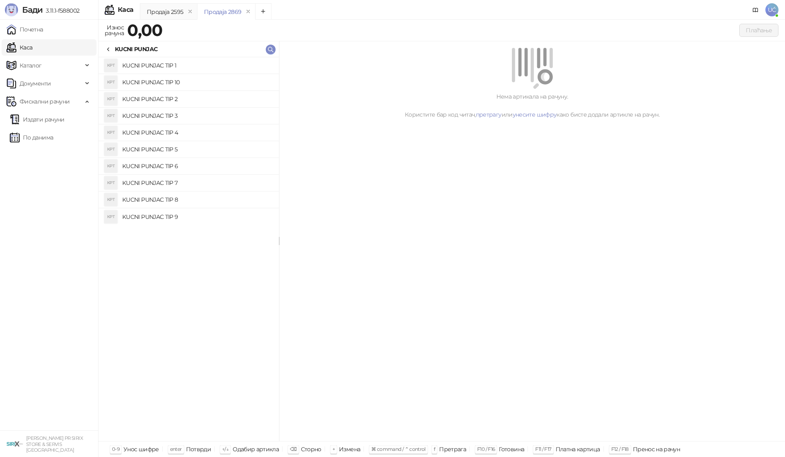
click at [193, 128] on h4 "KUCNI PUNJAC TIP 4" at bounding box center [197, 132] width 150 height 13
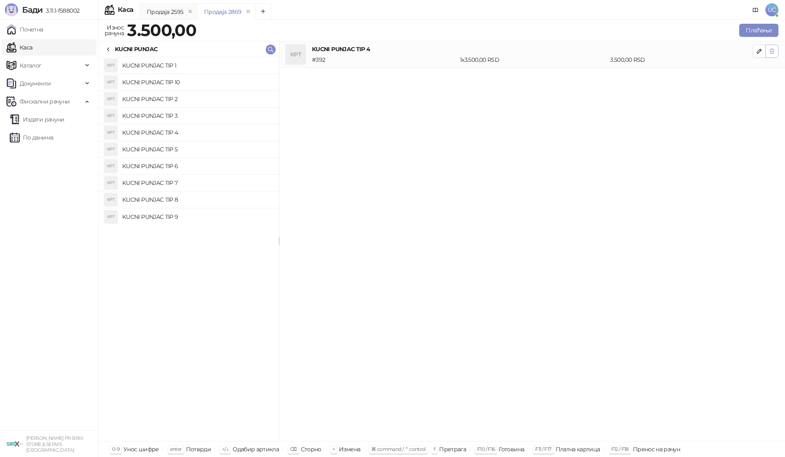
click at [772, 51] on icon "button" at bounding box center [771, 51] width 7 height 7
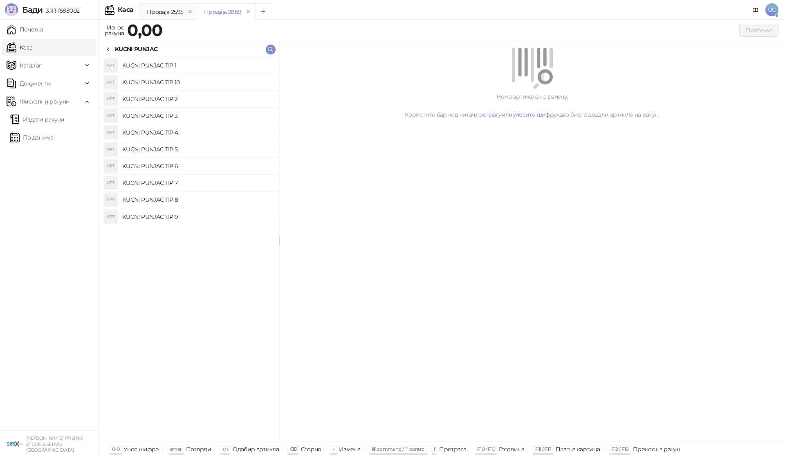
click at [224, 100] on h4 "KUCNI PUNJAC TIP 2" at bounding box center [197, 98] width 150 height 13
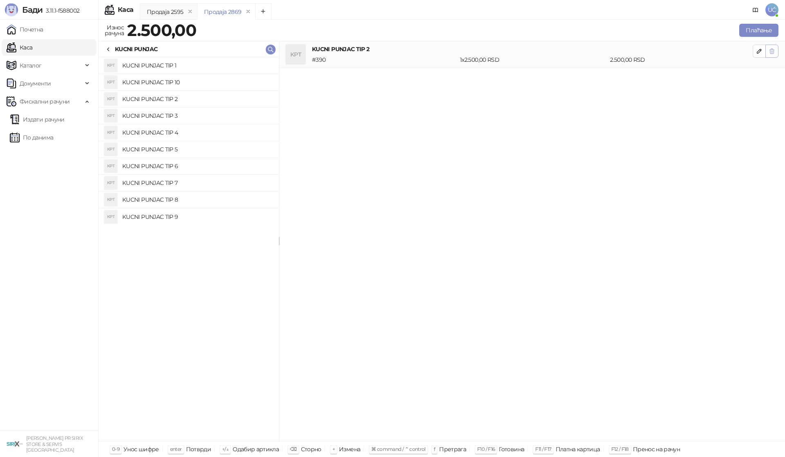
click at [770, 51] on icon "button" at bounding box center [772, 51] width 4 height 5
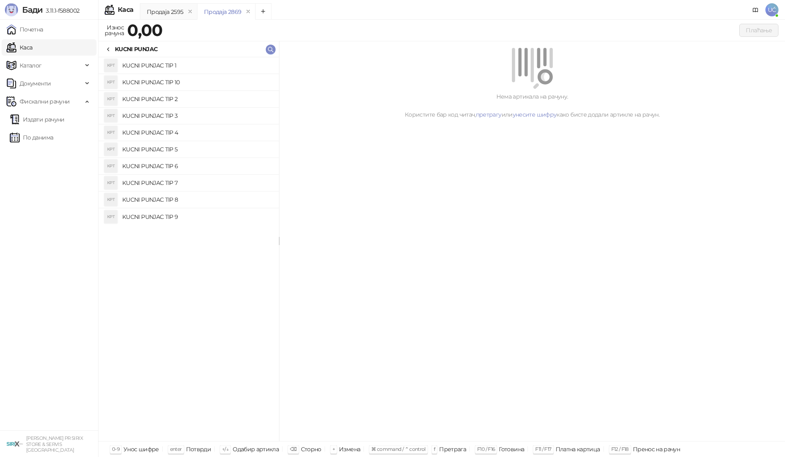
click at [208, 80] on h4 "KUCNI PUNJAC TIP 10" at bounding box center [197, 82] width 150 height 13
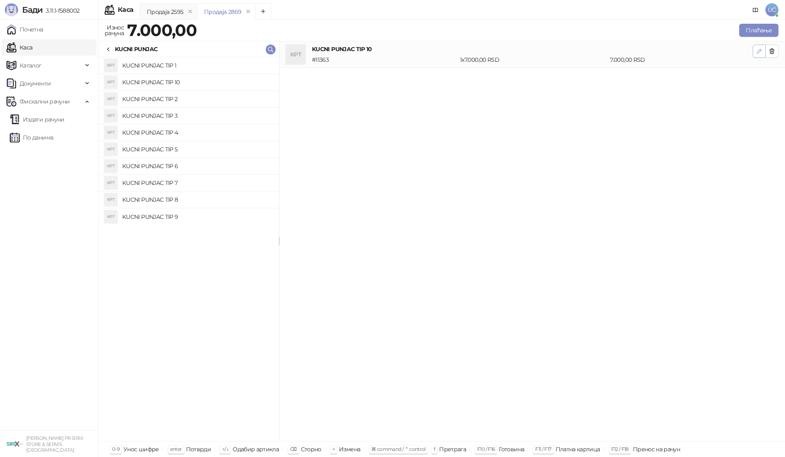
click at [759, 52] on icon "button" at bounding box center [759, 51] width 4 height 4
type input "*"
type input "****"
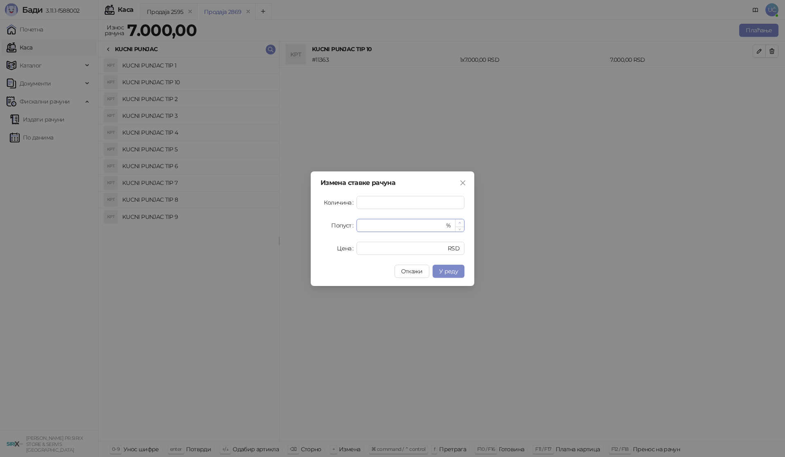
click at [457, 221] on span "Increase Value" at bounding box center [459, 222] width 9 height 7
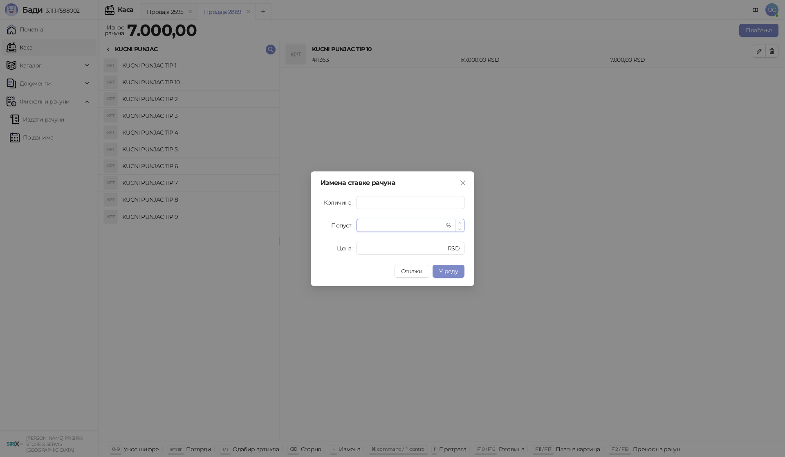
click at [457, 221] on span "Increase Value" at bounding box center [459, 222] width 9 height 7
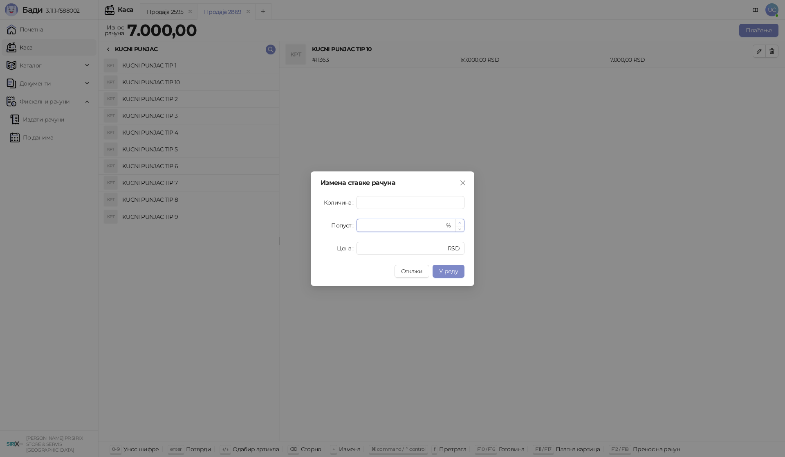
click at [457, 221] on span "Increase Value" at bounding box center [459, 222] width 9 height 7
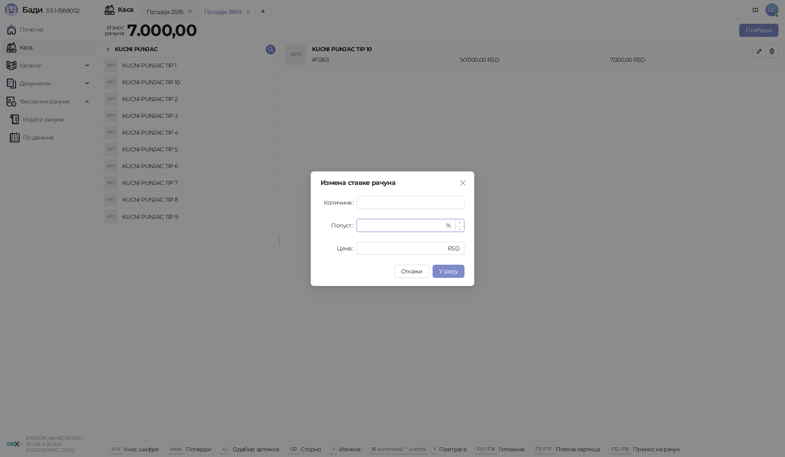
click at [457, 221] on span "Increase Value" at bounding box center [459, 222] width 9 height 7
type input "**"
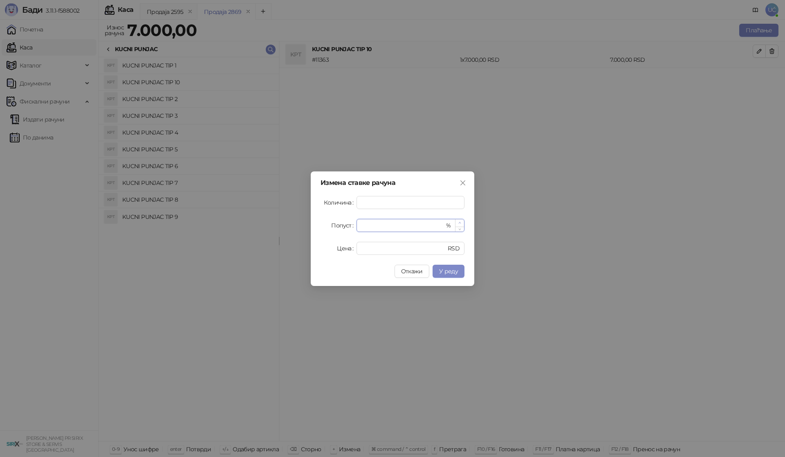
click at [457, 221] on span "Increase Value" at bounding box center [459, 222] width 9 height 7
click at [454, 270] on span "У реду" at bounding box center [448, 270] width 19 height 7
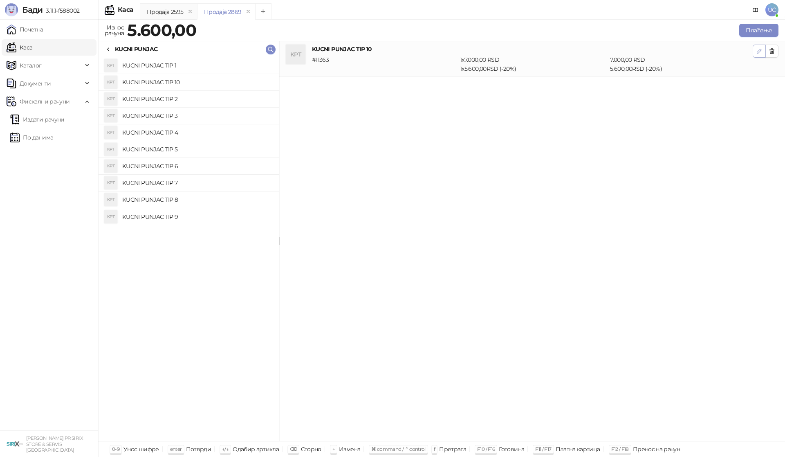
click at [759, 54] on icon "button" at bounding box center [759, 51] width 7 height 7
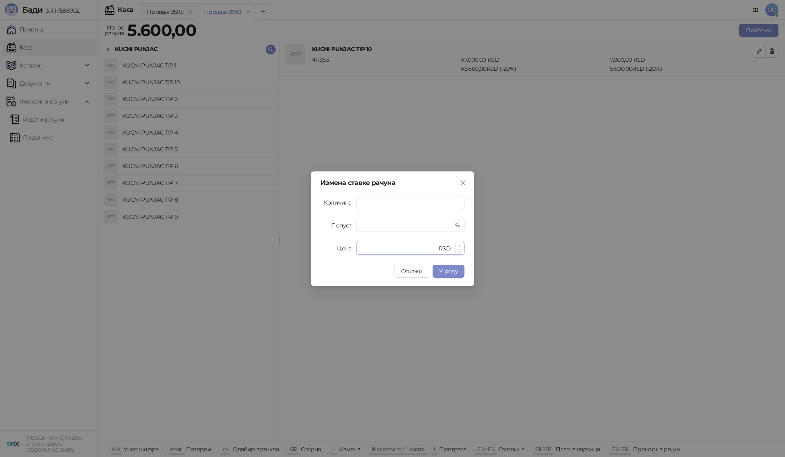
click at [457, 243] on span "Increase Value" at bounding box center [459, 245] width 9 height 7
click at [458, 251] on icon "down" at bounding box center [459, 250] width 3 height 3
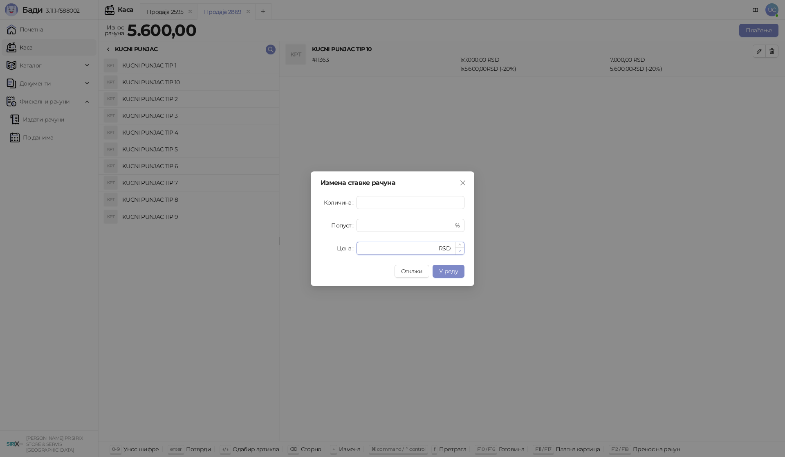
type input "****"
click at [458, 251] on icon "down" at bounding box center [459, 250] width 3 height 3
click at [457, 222] on span "Increase Value" at bounding box center [459, 222] width 9 height 7
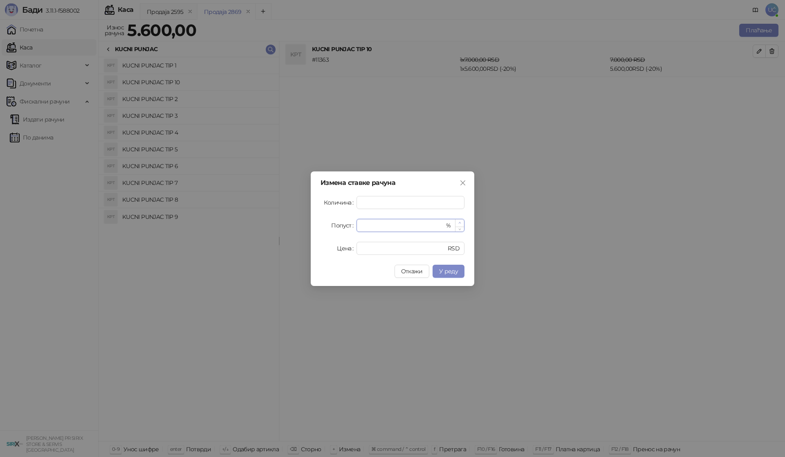
click at [457, 222] on span "Increase Value" at bounding box center [459, 222] width 9 height 7
click at [456, 268] on span "У реду" at bounding box center [448, 270] width 19 height 7
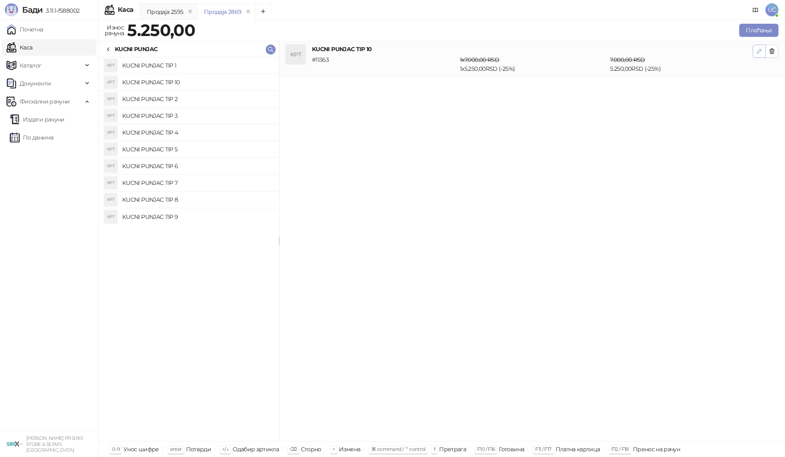
click at [756, 52] on icon "button" at bounding box center [759, 51] width 7 height 7
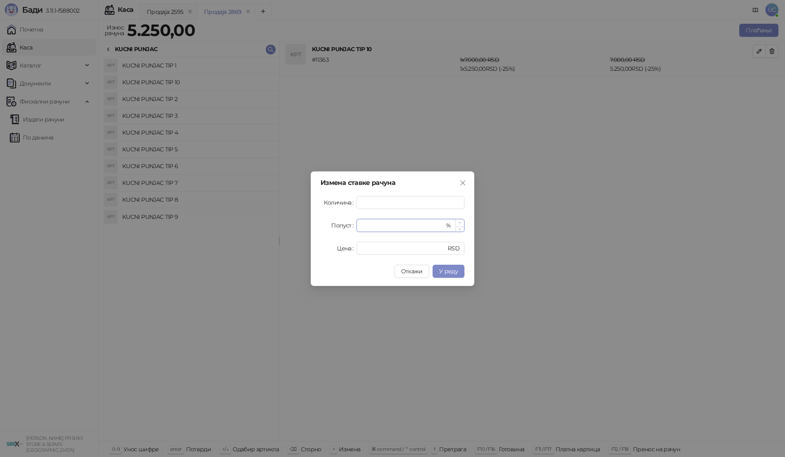
click at [459, 222] on icon "up" at bounding box center [459, 222] width 3 height 3
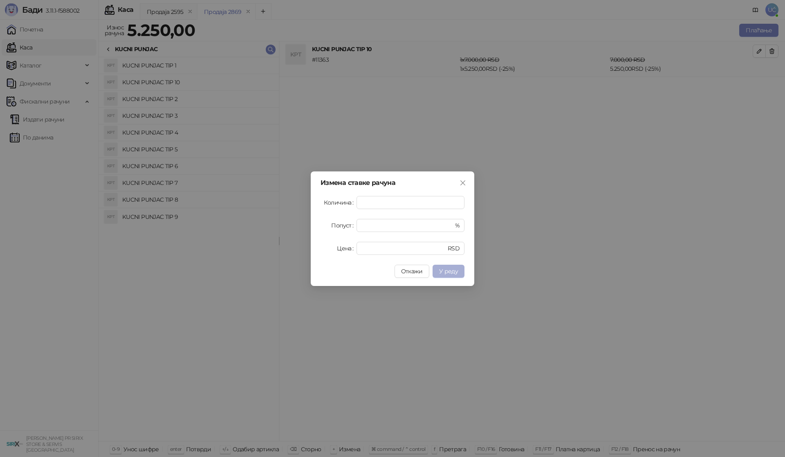
click at [453, 272] on span "У реду" at bounding box center [448, 270] width 19 height 7
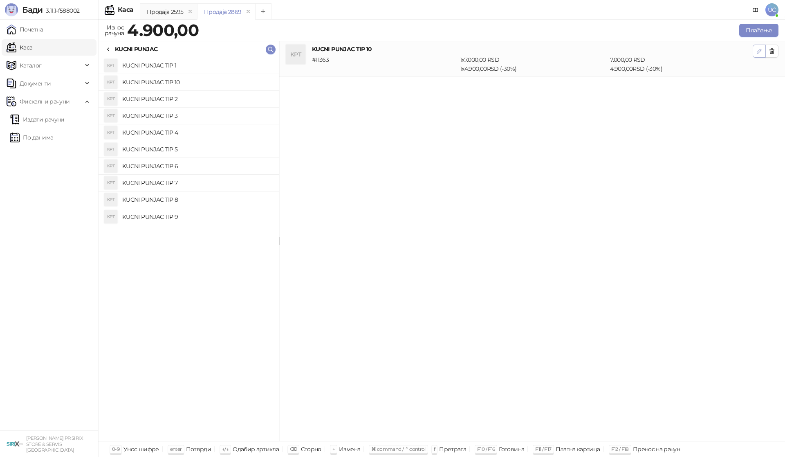
click at [758, 51] on icon "button" at bounding box center [759, 51] width 4 height 4
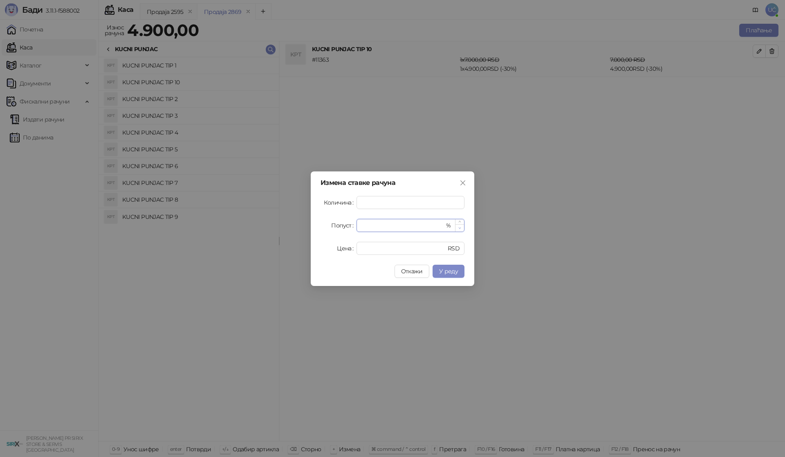
click at [458, 227] on icon "down" at bounding box center [459, 227] width 3 height 3
click at [450, 271] on span "У реду" at bounding box center [448, 270] width 19 height 7
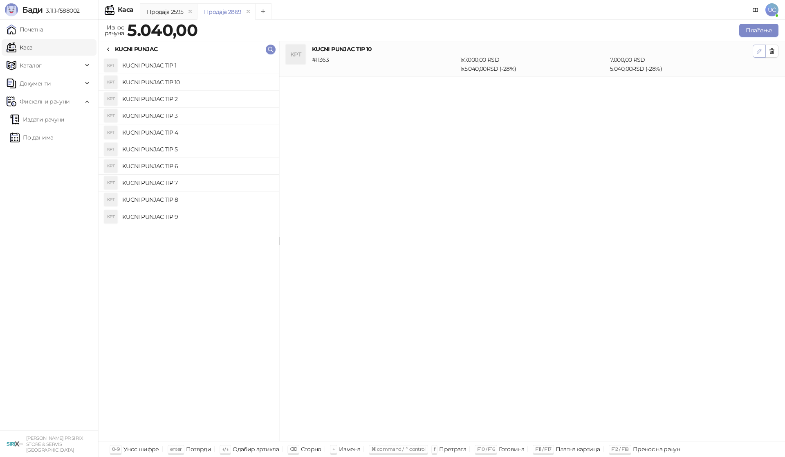
click at [760, 51] on icon "button" at bounding box center [759, 51] width 4 height 4
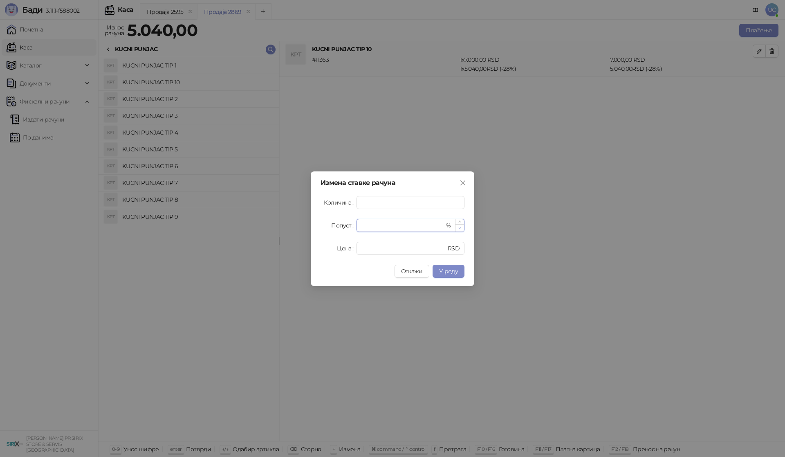
type input "**"
click at [459, 227] on icon "down" at bounding box center [459, 227] width 3 height 3
click at [448, 268] on span "У реду" at bounding box center [448, 270] width 19 height 7
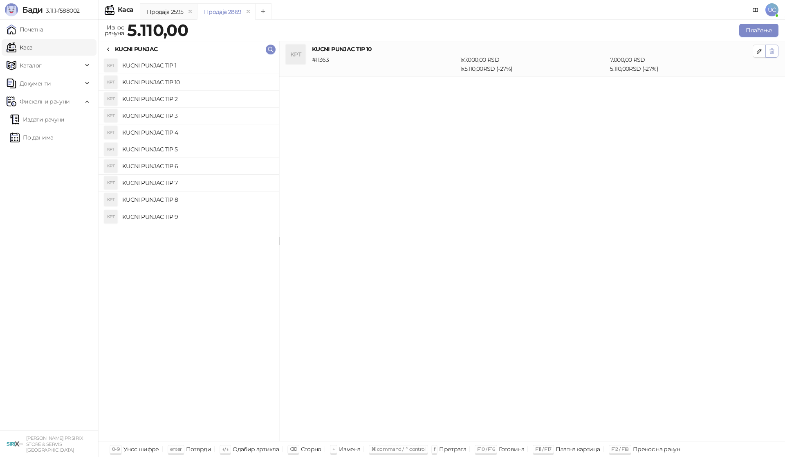
click at [773, 49] on icon "button" at bounding box center [772, 51] width 4 height 5
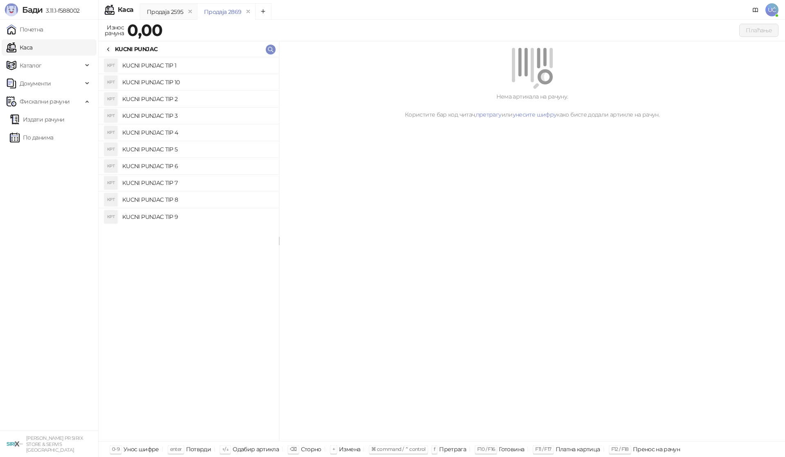
drag, startPoint x: 385, startPoint y: 249, endPoint x: 371, endPoint y: 252, distance: 14.2
click at [382, 250] on div "Нема артикала на рачуну. Користите бар код читач, претрагу или унесите шифру ка…" at bounding box center [532, 241] width 506 height 400
click at [110, 49] on icon at bounding box center [108, 49] width 7 height 7
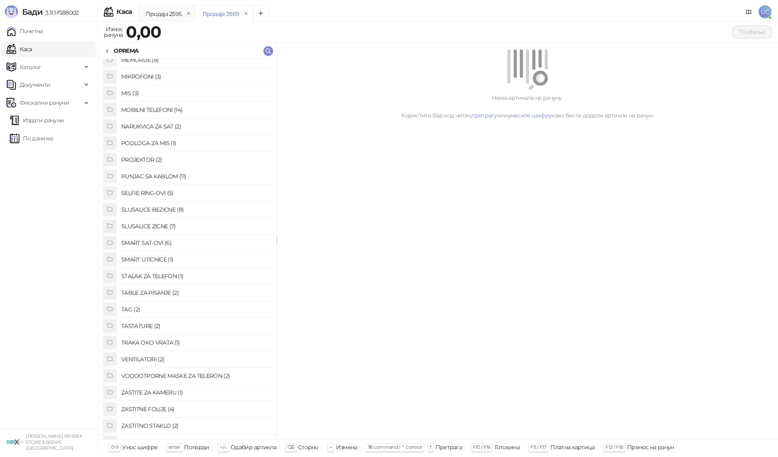
scroll to position [339, 0]
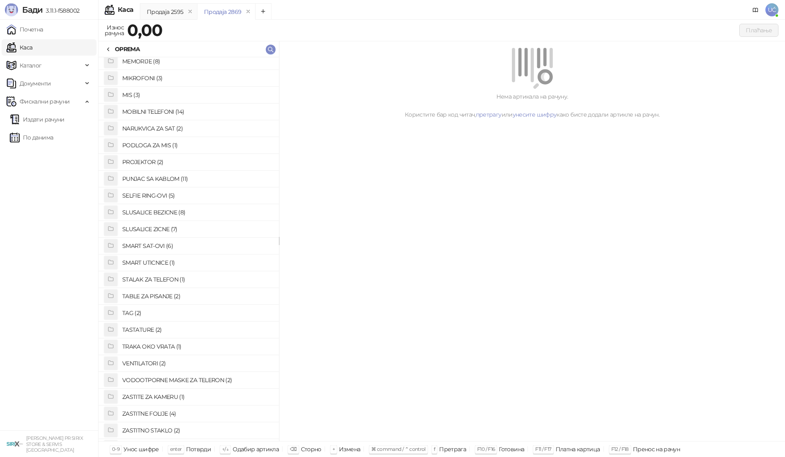
click at [171, 179] on h4 "PUNJAC SA KABLOM (11)" at bounding box center [197, 178] width 150 height 13
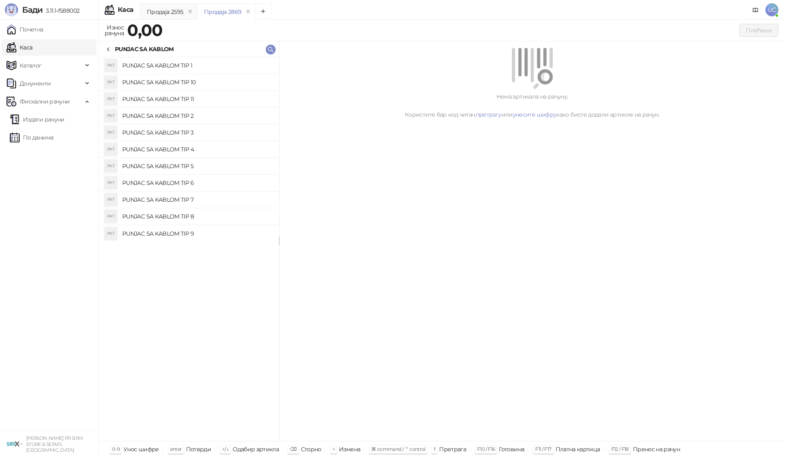
click at [206, 83] on h4 "PUNJAC SA KABLOM TIP 10" at bounding box center [197, 82] width 150 height 13
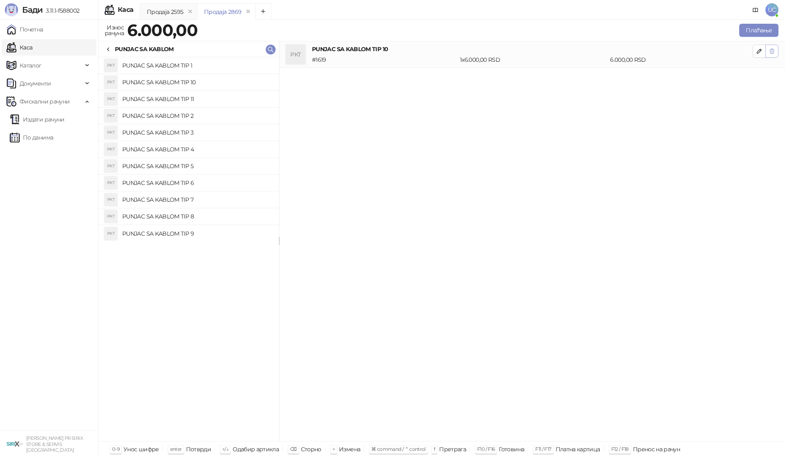
click at [772, 53] on icon "button" at bounding box center [771, 51] width 7 height 7
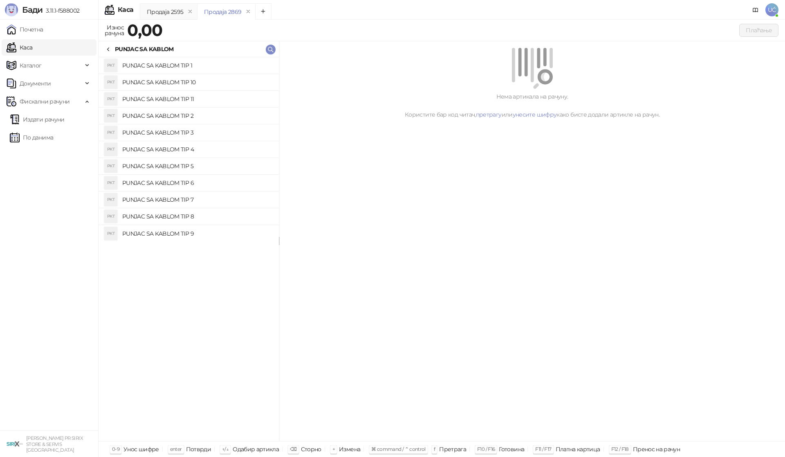
click at [204, 96] on h4 "PUNJAC SA KABLOM TIP 11" at bounding box center [197, 98] width 150 height 13
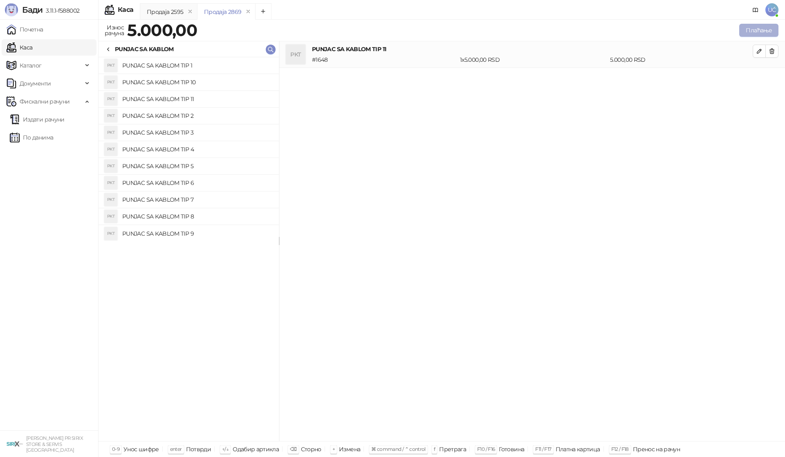
click at [760, 29] on button "Плаћање" at bounding box center [758, 30] width 39 height 13
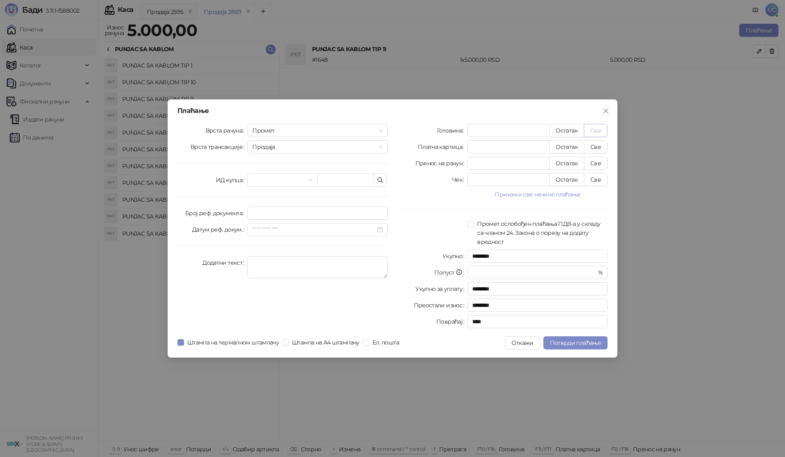
click at [595, 130] on button "Све" at bounding box center [596, 130] width 24 height 13
type input "****"
click at [576, 340] on span "Потврди плаћање" at bounding box center [575, 342] width 51 height 7
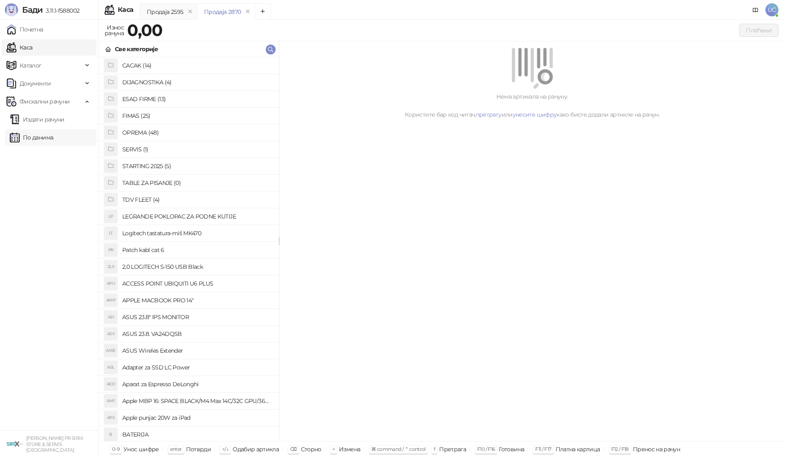
click at [52, 135] on link "По данима" at bounding box center [31, 137] width 43 height 16
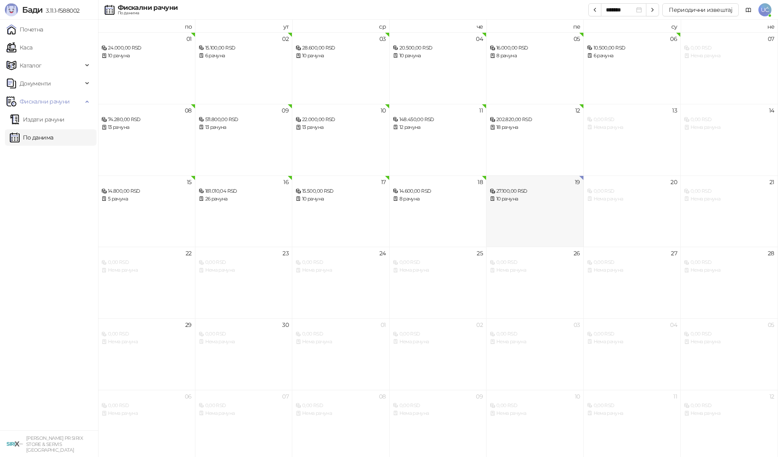
click at [555, 214] on div "19 27.100,00 RSD 10 рачуна" at bounding box center [534, 211] width 97 height 72
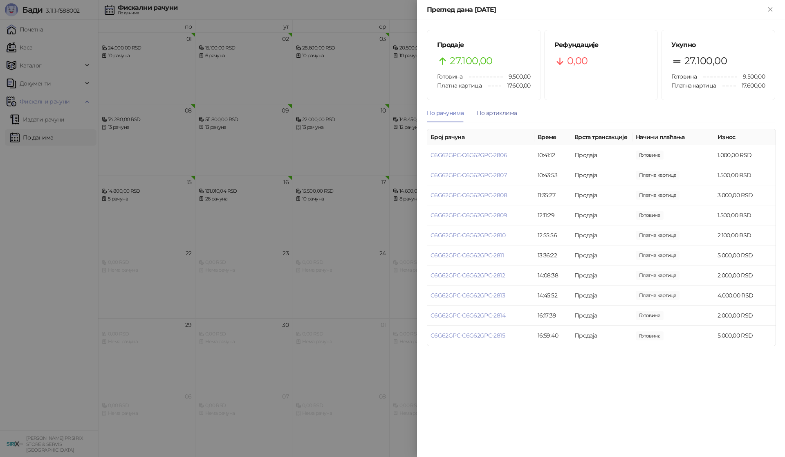
click at [500, 113] on div "По артиклима" at bounding box center [497, 112] width 40 height 9
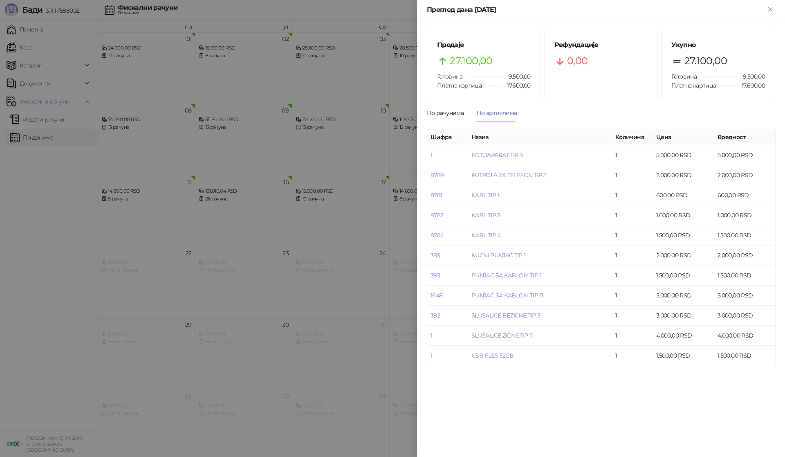
click at [53, 271] on div at bounding box center [392, 228] width 785 height 457
